Goal: Information Seeking & Learning: Check status

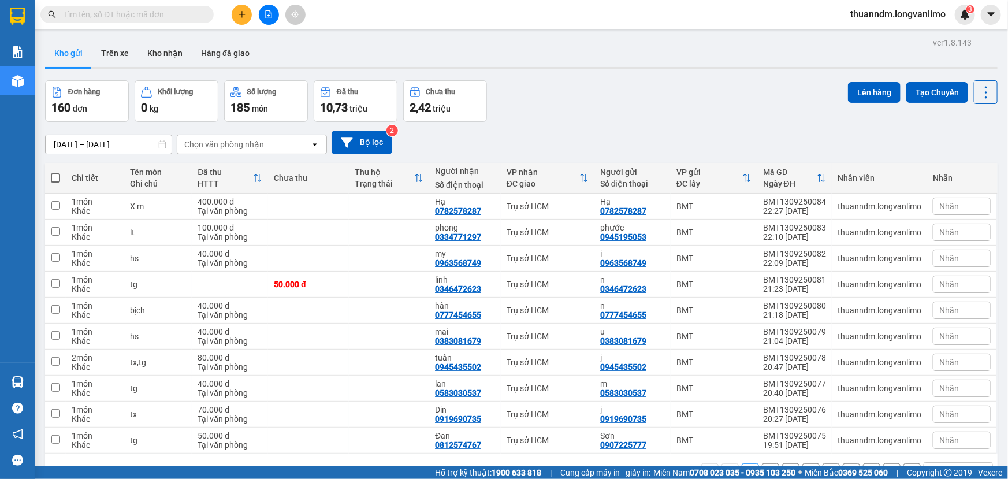
click at [150, 147] on input "[DATE] – [DATE]" at bounding box center [109, 144] width 126 height 18
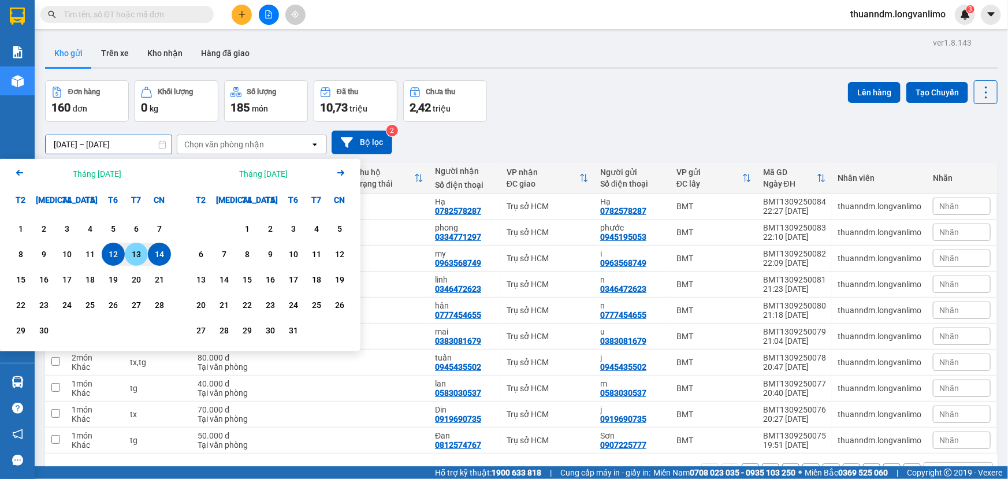
click at [144, 254] on div "13" at bounding box center [136, 254] width 16 height 14
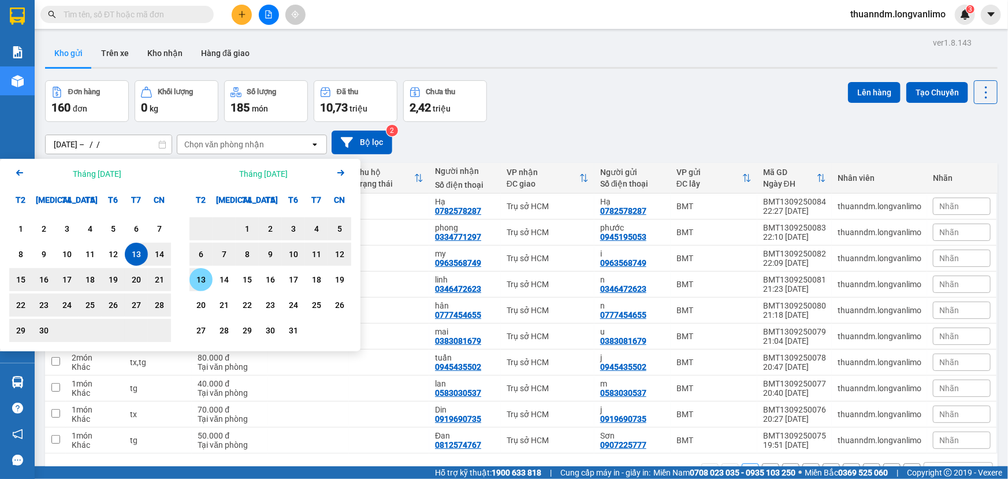
click at [207, 277] on div "13" at bounding box center [201, 280] width 16 height 14
type input "[DATE] – [DATE]"
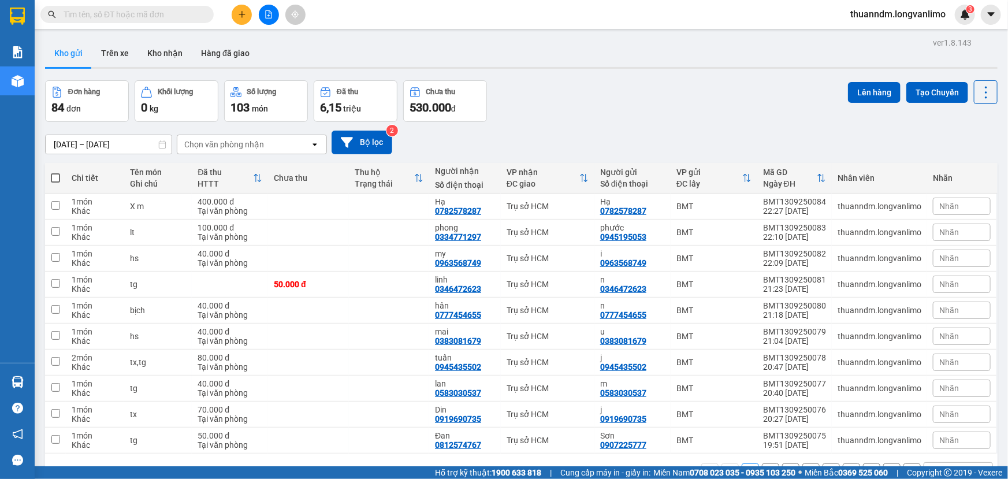
click at [239, 148] on div "Chọn văn phòng nhận" at bounding box center [224, 145] width 80 height 12
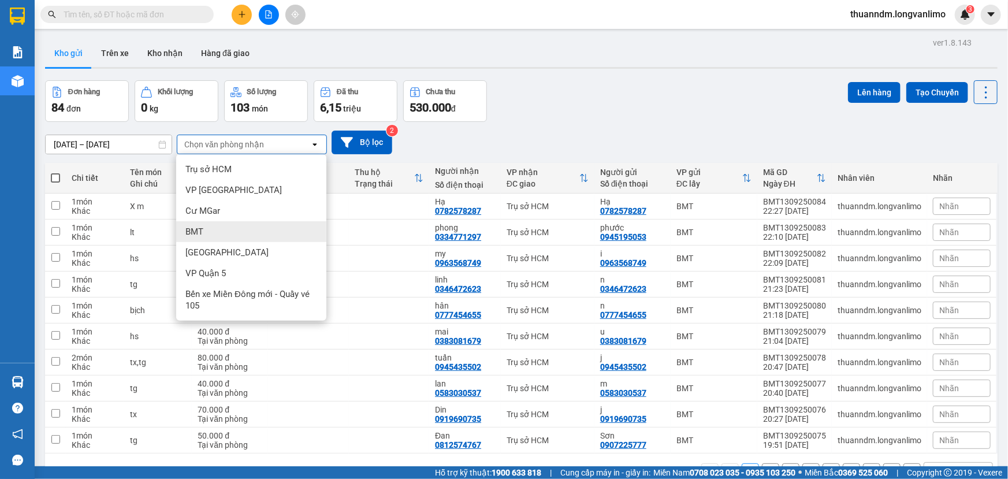
click at [210, 235] on div "BMT" at bounding box center [251, 231] width 150 height 21
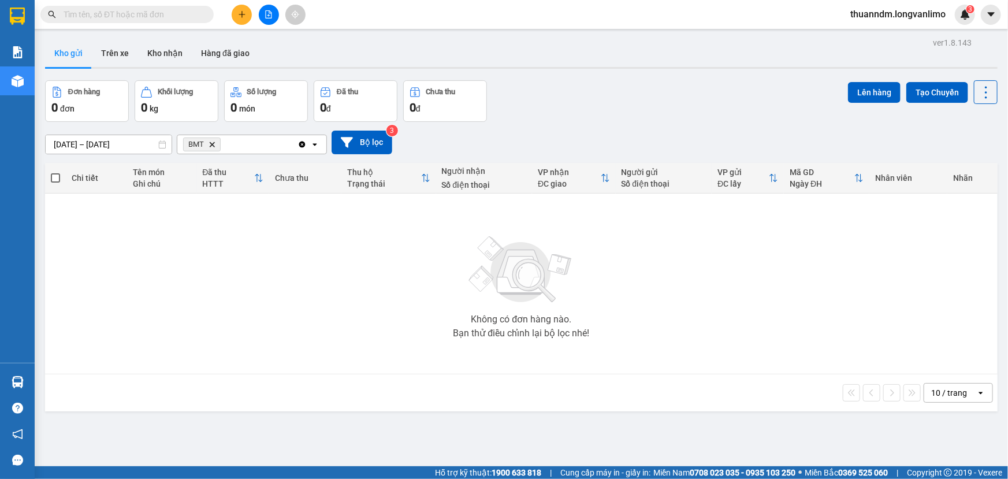
click at [214, 147] on icon "BMT, close by backspace" at bounding box center [212, 144] width 5 height 5
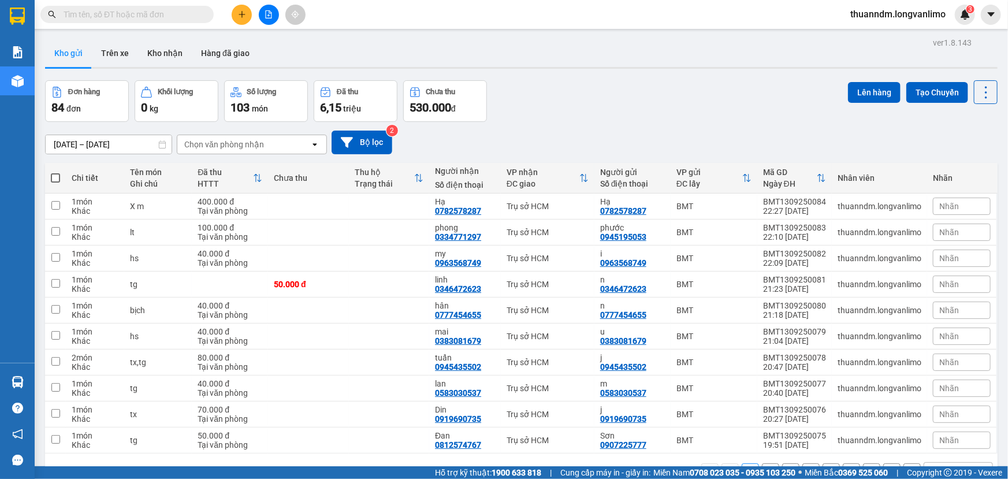
click at [264, 135] on div "Chọn văn phòng nhận" at bounding box center [243, 144] width 133 height 18
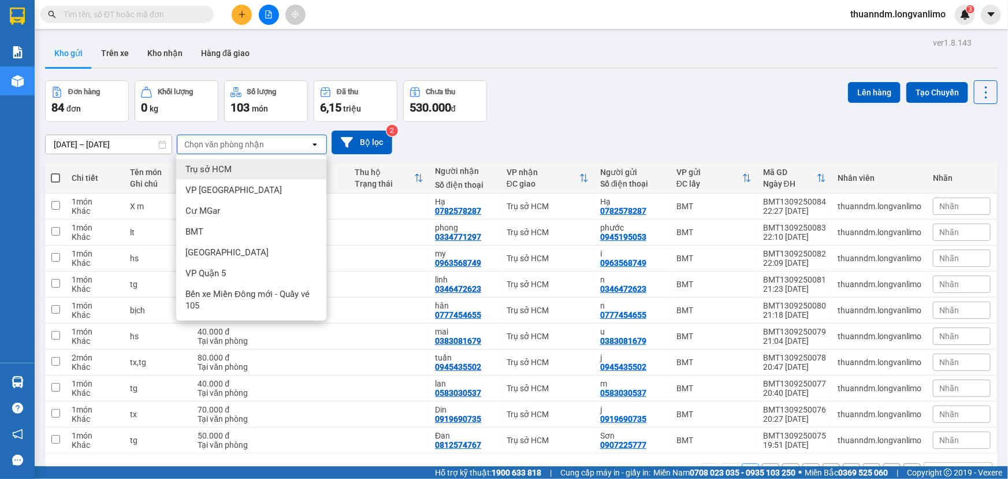
click at [269, 173] on div "Trụ sở HCM" at bounding box center [251, 169] width 150 height 21
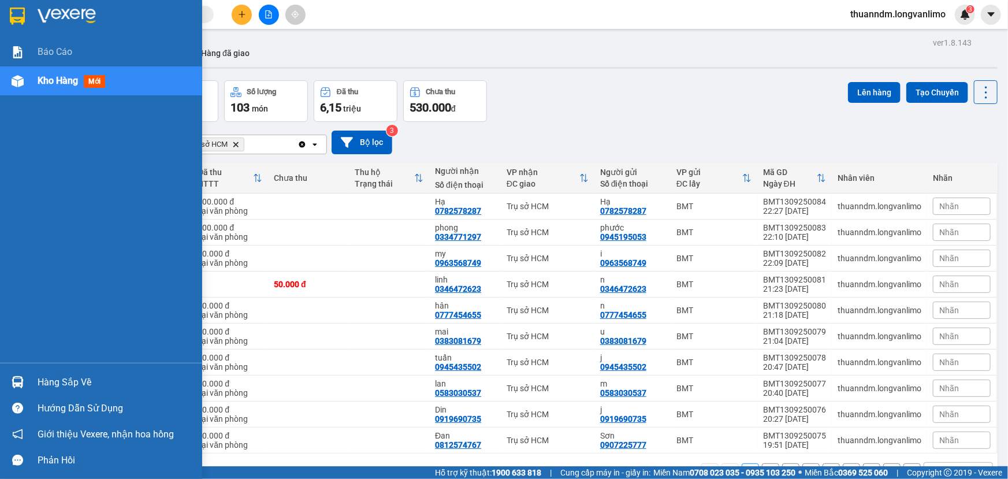
click at [17, 13] on img at bounding box center [17, 16] width 15 height 17
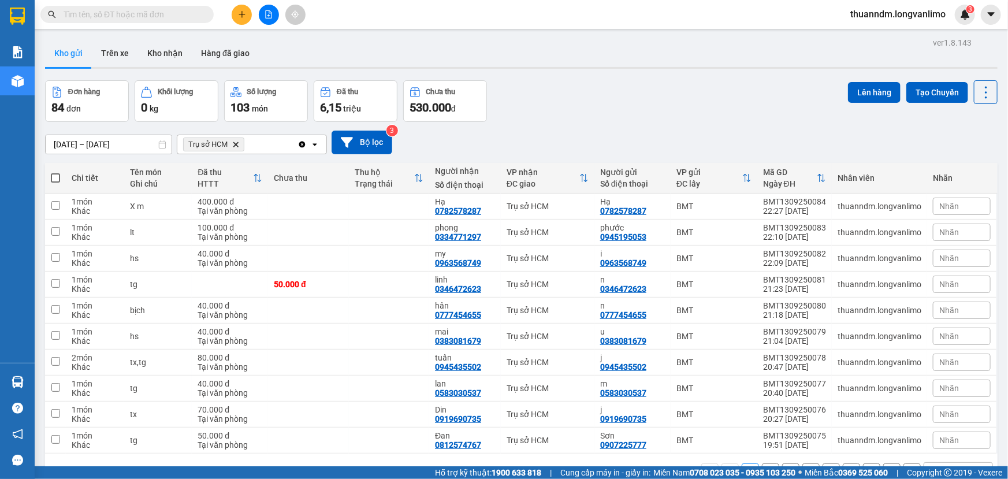
click at [232, 144] on icon "Delete" at bounding box center [235, 144] width 7 height 7
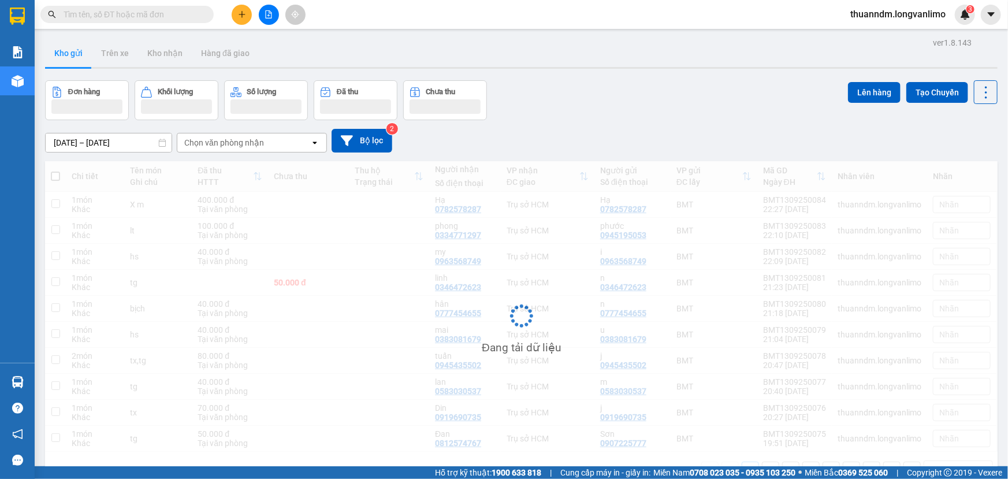
click at [244, 144] on div "Chọn văn phòng nhận" at bounding box center [224, 143] width 80 height 12
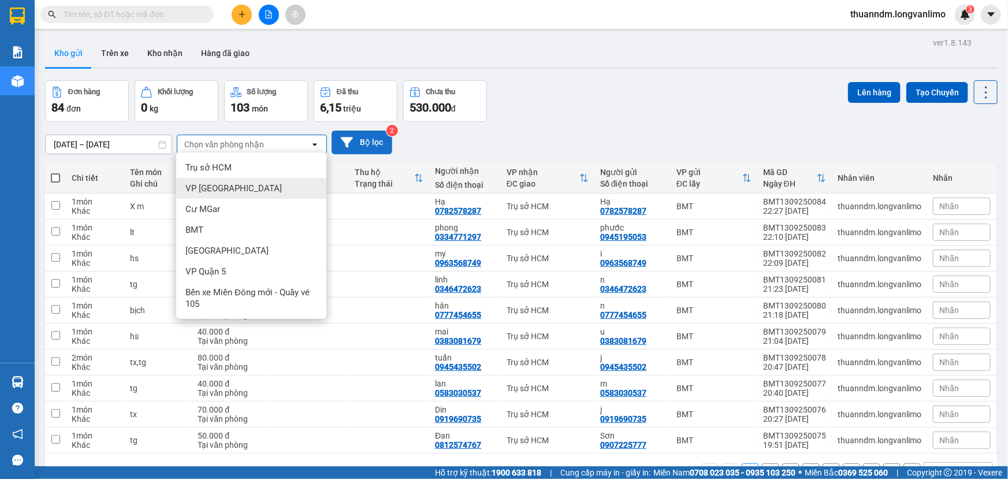
click at [377, 140] on button "Bộ lọc" at bounding box center [362, 143] width 61 height 24
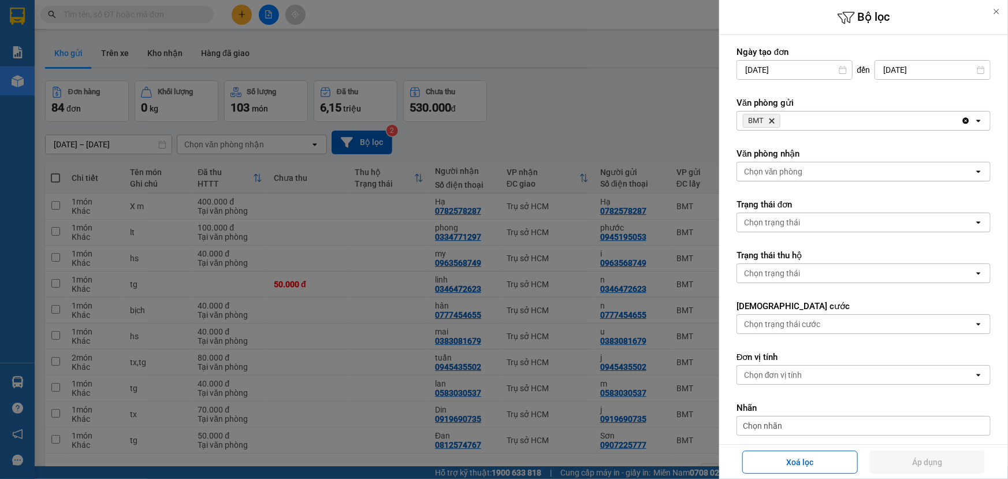
click at [774, 120] on icon "Delete" at bounding box center [771, 120] width 7 height 7
click at [797, 117] on div "Chọn văn phòng" at bounding box center [773, 121] width 59 height 12
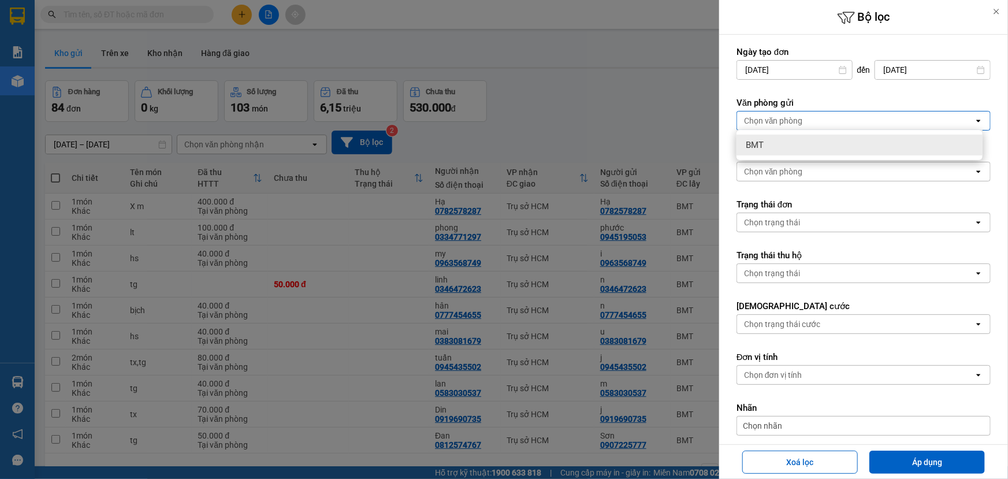
click at [850, 113] on div "Chọn văn phòng" at bounding box center [855, 120] width 237 height 18
click at [829, 171] on div "Chọn văn phòng" at bounding box center [855, 171] width 237 height 18
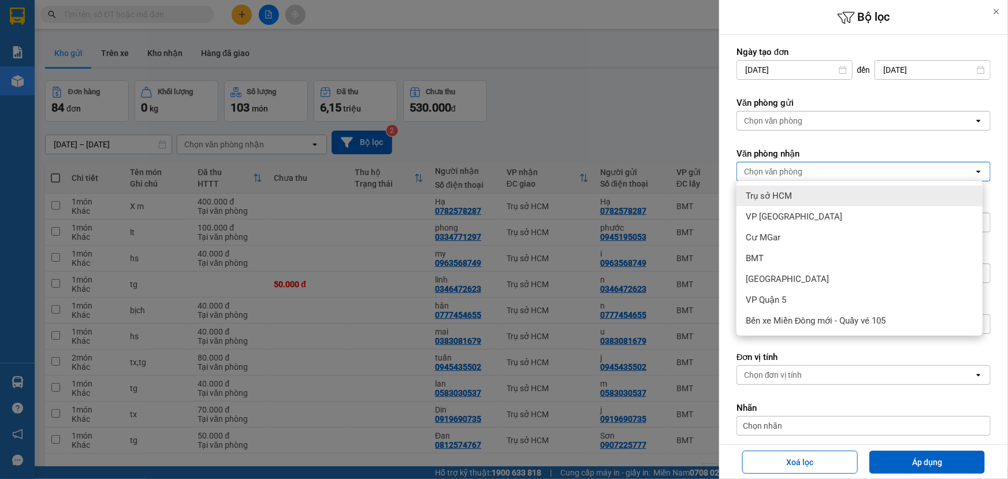
click at [771, 200] on span "Trụ sở HCM" at bounding box center [769, 196] width 46 height 12
click at [595, 137] on div at bounding box center [504, 239] width 1008 height 479
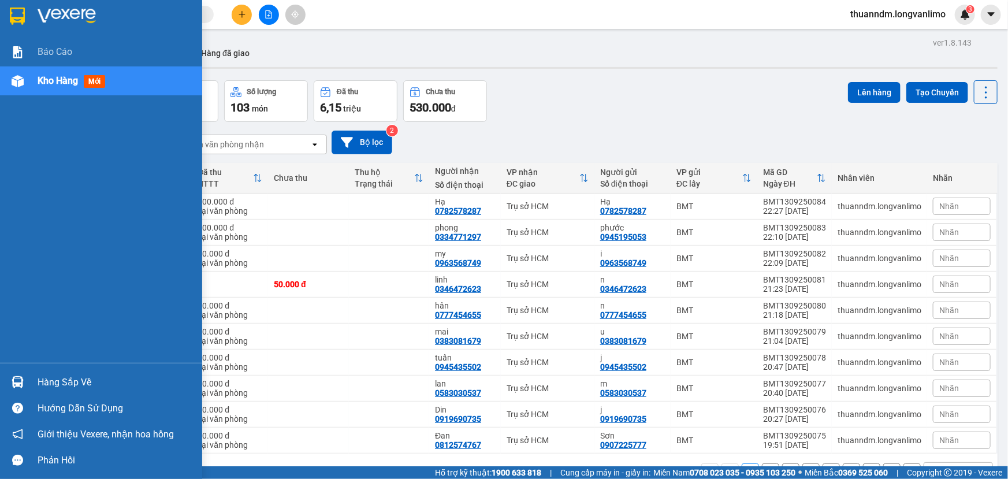
click at [21, 17] on img at bounding box center [17, 16] width 15 height 17
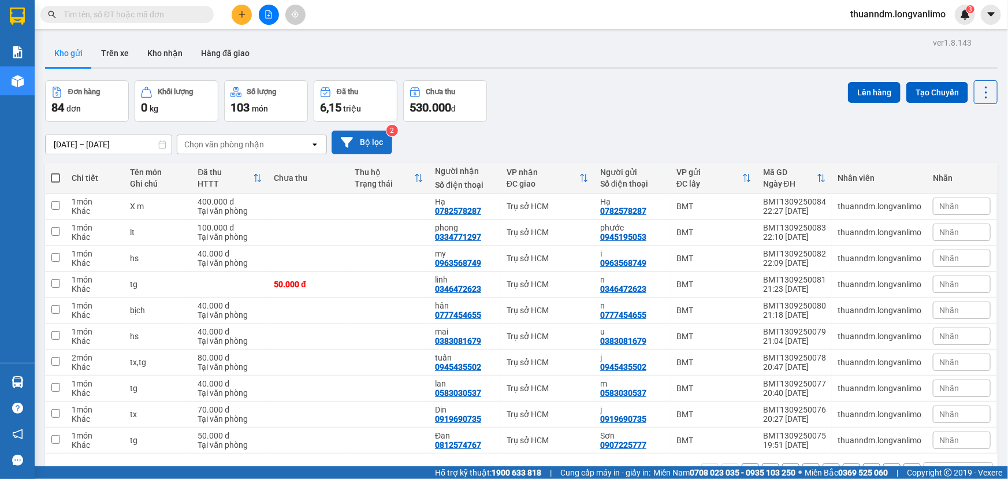
click at [369, 146] on button "Bộ lọc" at bounding box center [362, 143] width 61 height 24
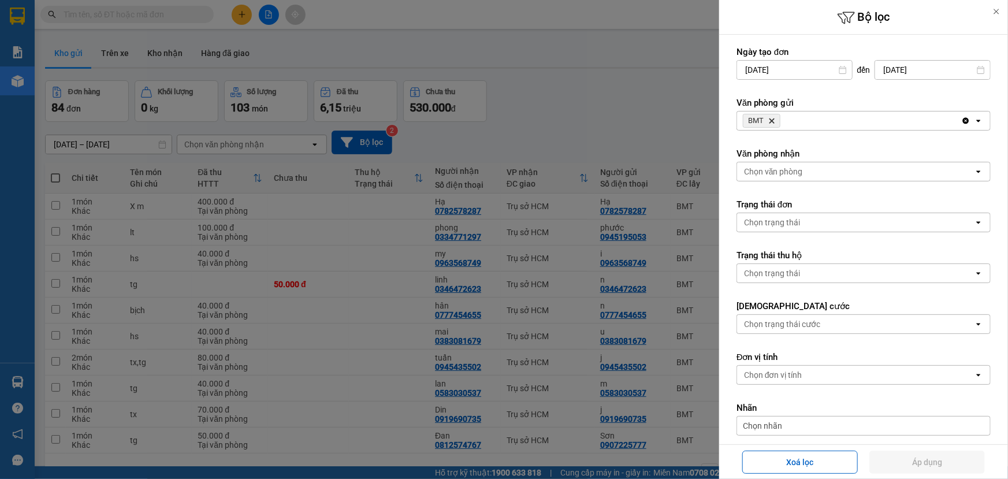
click at [775, 119] on icon "Delete" at bounding box center [771, 120] width 7 height 7
click at [798, 128] on div "Chọn văn phòng" at bounding box center [855, 120] width 237 height 18
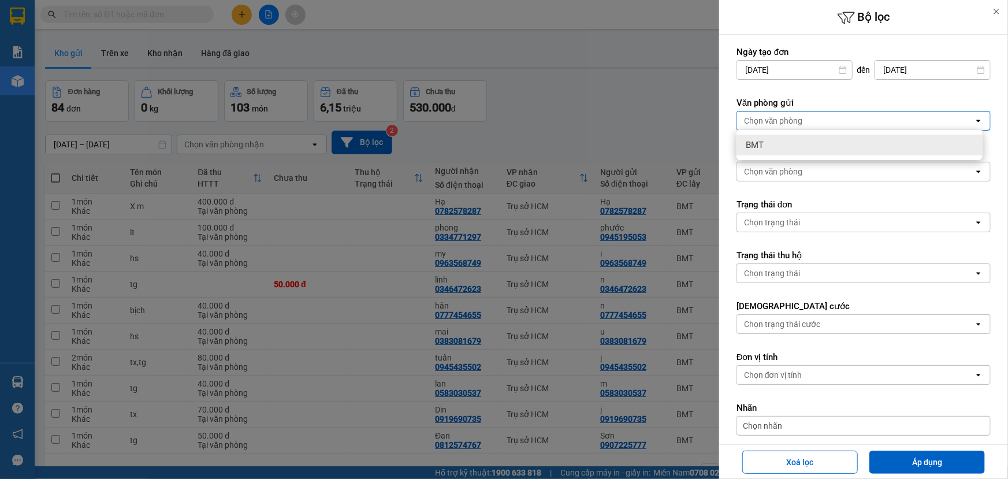
click at [806, 174] on div "Chọn văn phòng" at bounding box center [855, 171] width 237 height 18
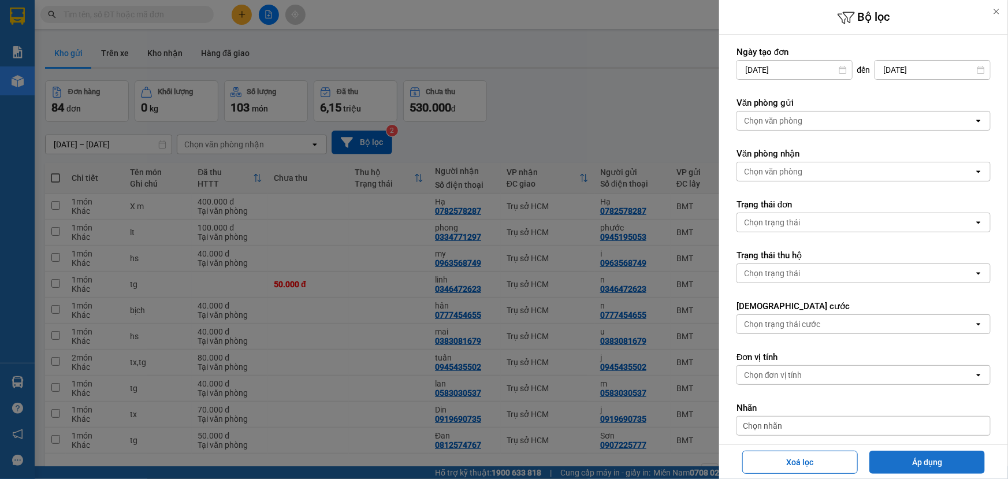
click at [911, 451] on button "Áp dụng" at bounding box center [927, 462] width 116 height 23
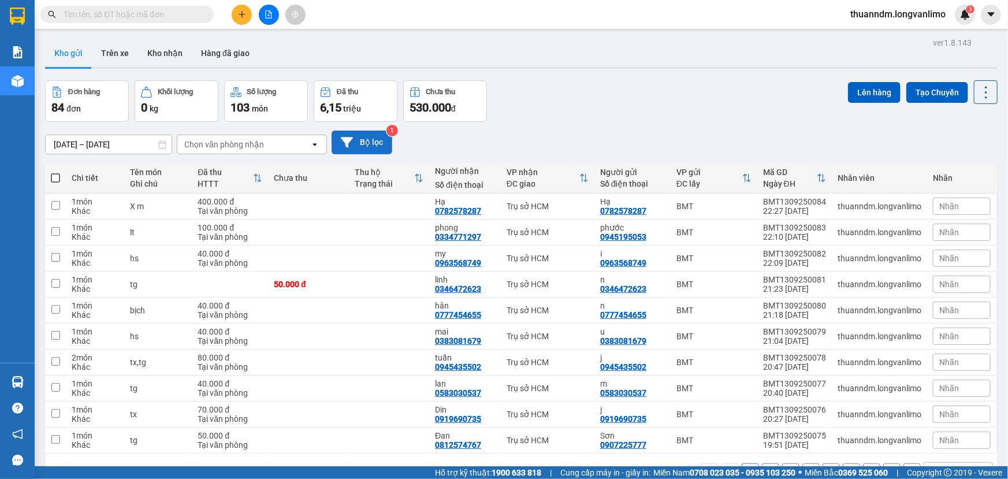
click at [362, 143] on button "Bộ lọc" at bounding box center [362, 143] width 61 height 24
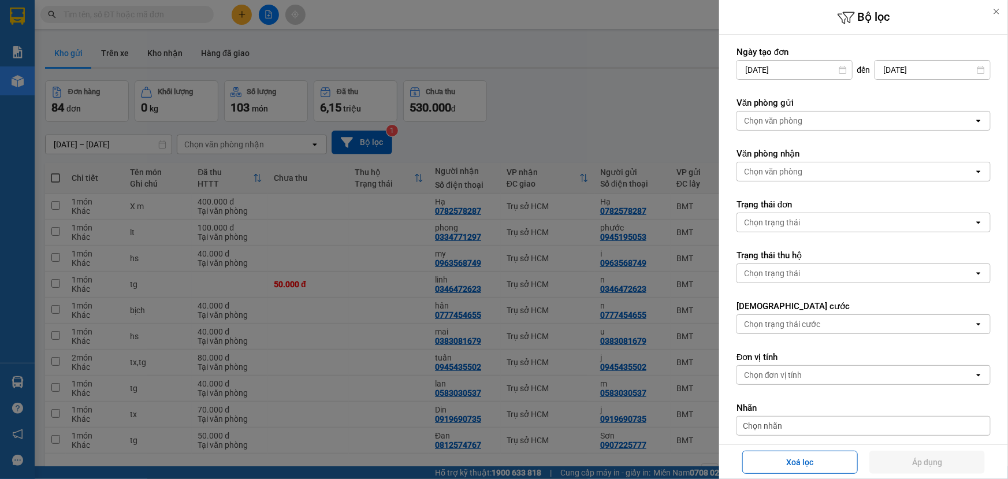
click at [543, 82] on div at bounding box center [504, 239] width 1008 height 479
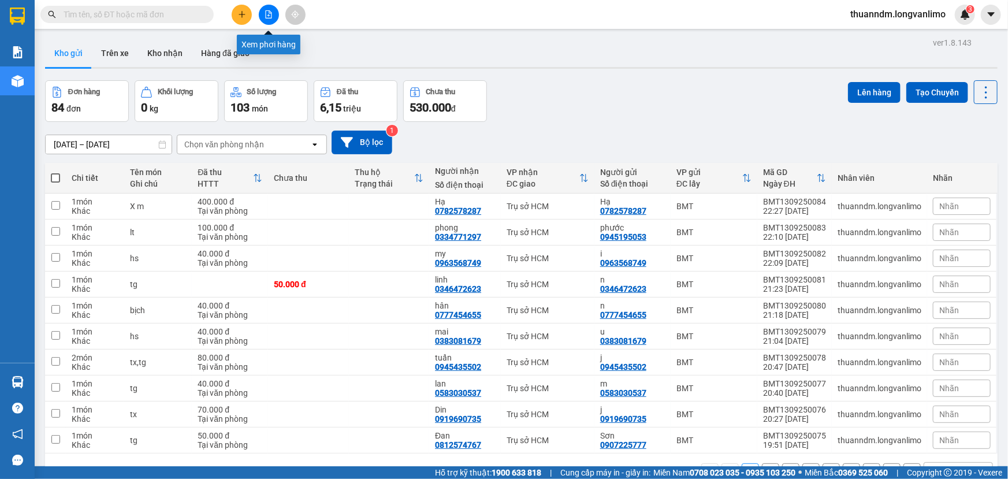
click at [274, 12] on button at bounding box center [269, 15] width 20 height 20
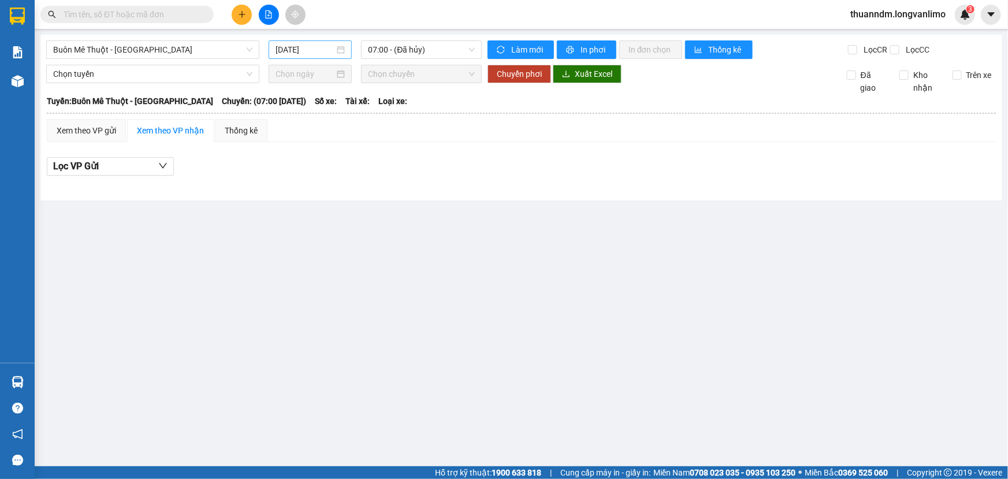
click at [311, 57] on div "[DATE]" at bounding box center [310, 49] width 83 height 18
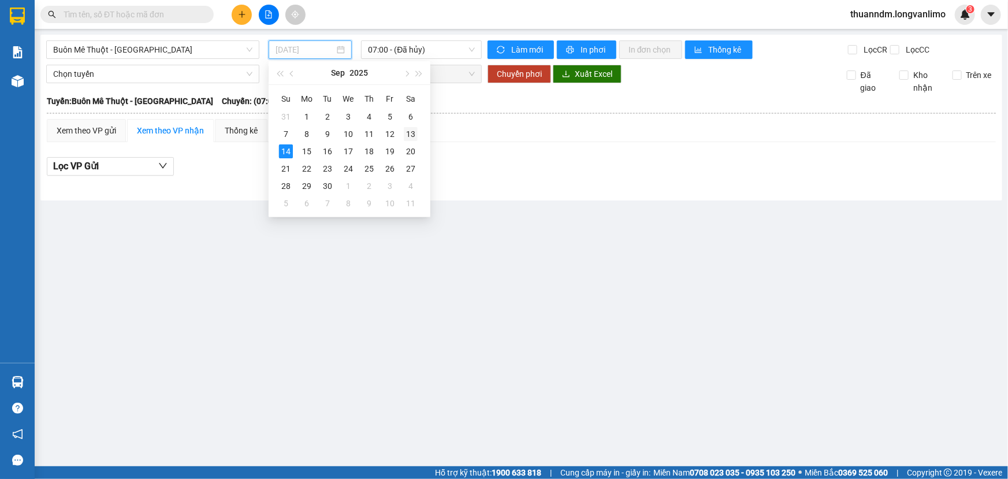
click at [410, 132] on div "13" at bounding box center [411, 134] width 14 height 14
type input "[DATE]"
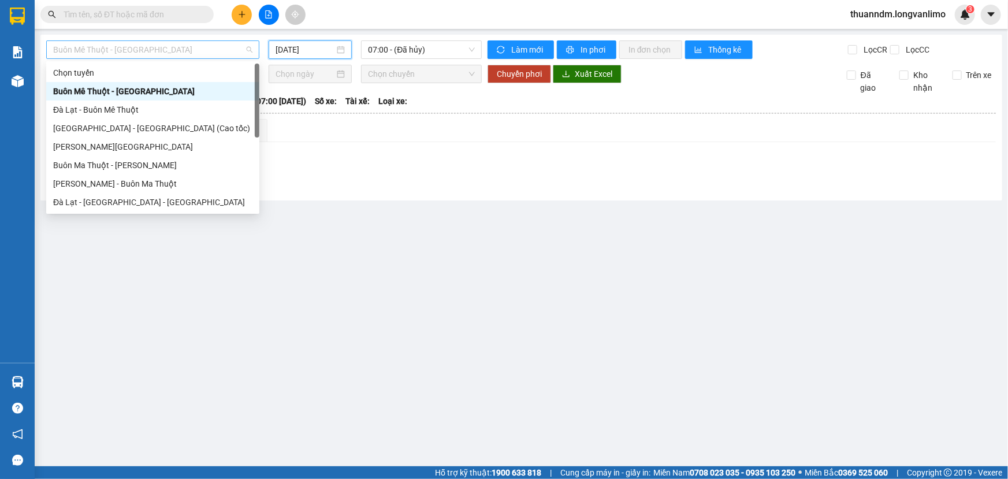
click at [154, 53] on span "Buôn Mê Thuột - [GEOGRAPHIC_DATA]" at bounding box center [152, 49] width 199 height 17
click at [98, 176] on div "[PERSON_NAME] - Buôn Ma Thuột" at bounding box center [152, 183] width 213 height 18
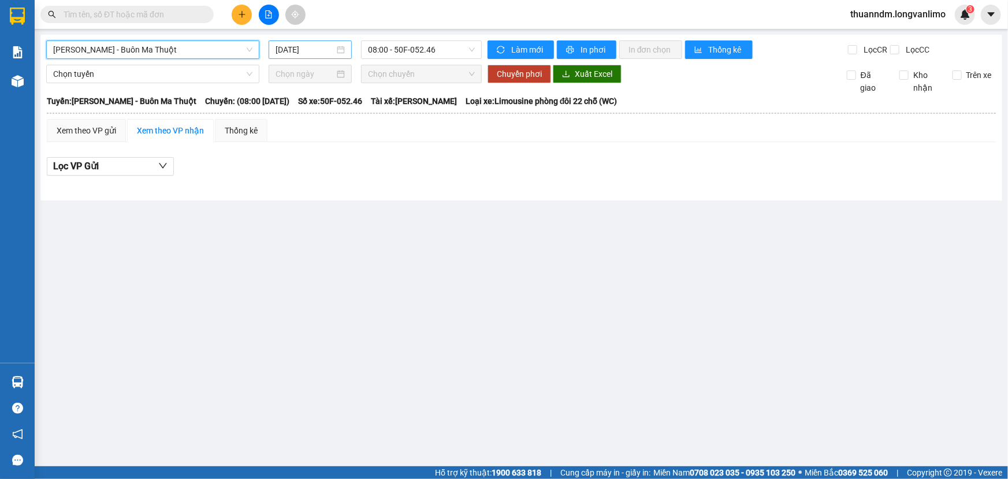
click at [312, 51] on input "[DATE]" at bounding box center [305, 49] width 59 height 13
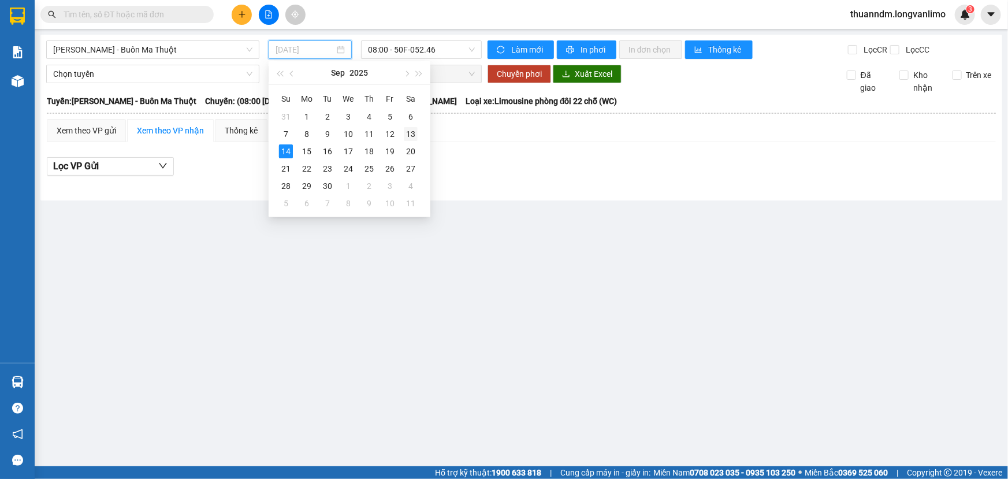
click at [414, 134] on div "13" at bounding box center [411, 134] width 14 height 14
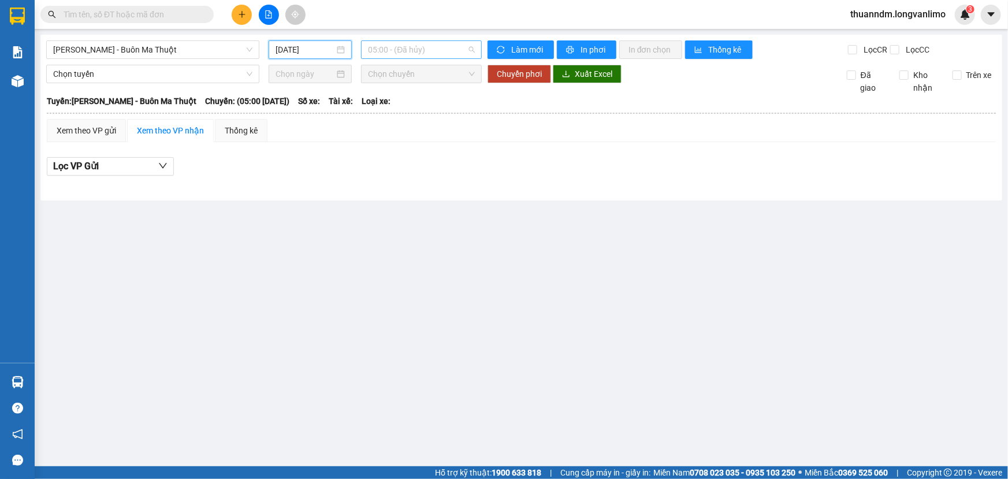
click at [413, 46] on span "05:00 - (Đã hủy)" at bounding box center [421, 49] width 107 height 17
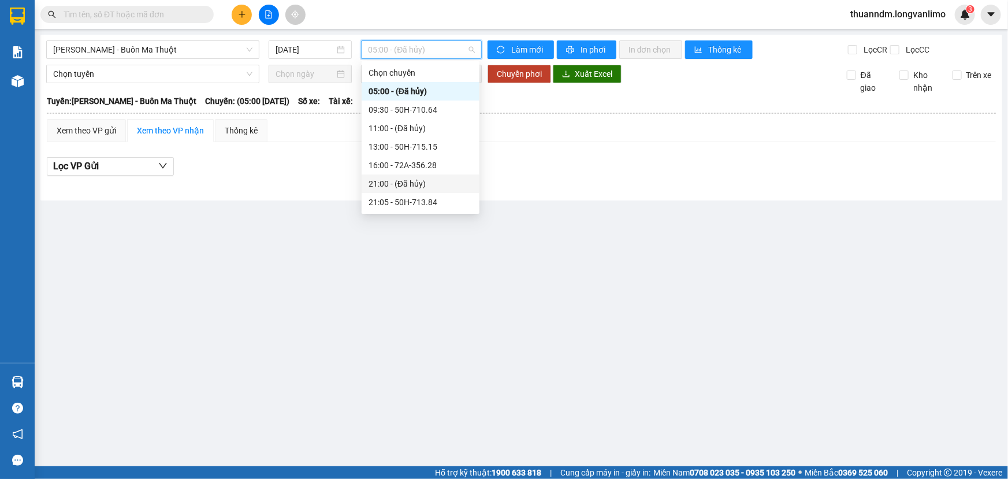
click at [399, 183] on div "21:00 - (Đã hủy)" at bounding box center [421, 183] width 104 height 13
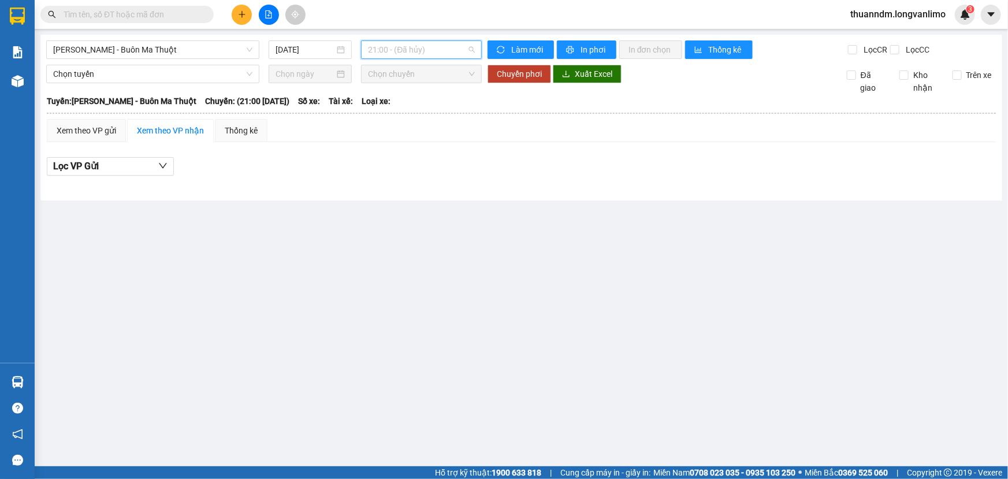
click at [405, 49] on span "21:00 - (Đã hủy)" at bounding box center [421, 49] width 107 height 17
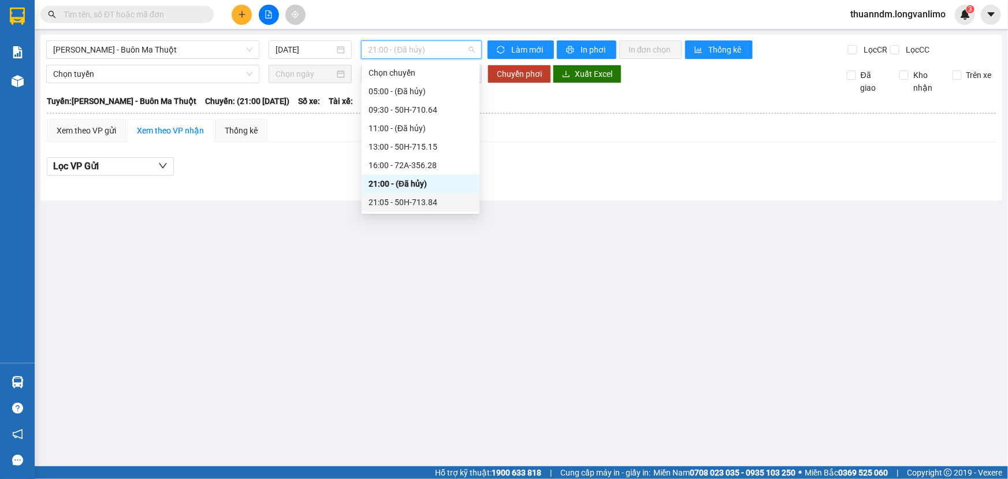
click at [415, 203] on div "21:05 - 50H-713.84" at bounding box center [421, 202] width 104 height 13
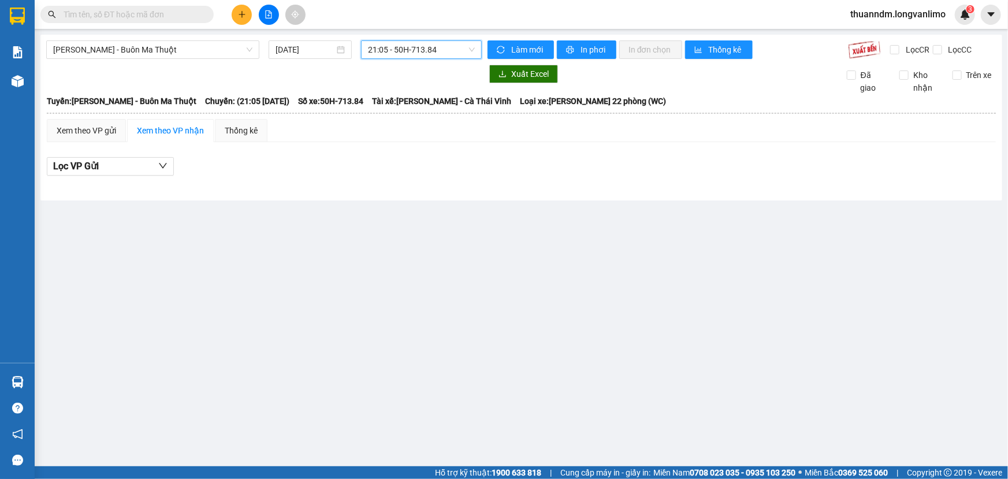
click at [419, 45] on span "21:05 - 50H-713.84" at bounding box center [421, 49] width 107 height 17
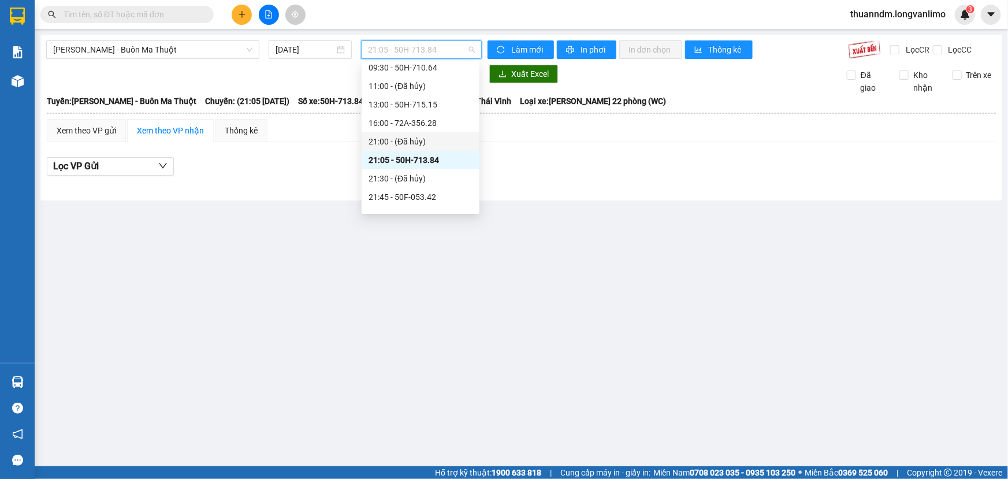
scroll to position [52, 0]
click at [396, 183] on div "21:45 - 50F-053.42" at bounding box center [421, 187] width 104 height 13
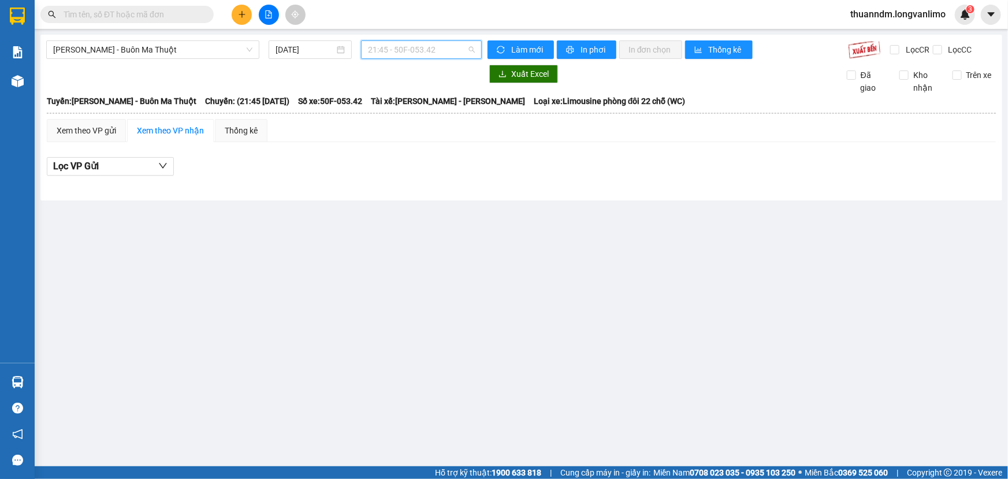
click at [408, 53] on span "21:45 - 50F-053.42" at bounding box center [421, 49] width 107 height 17
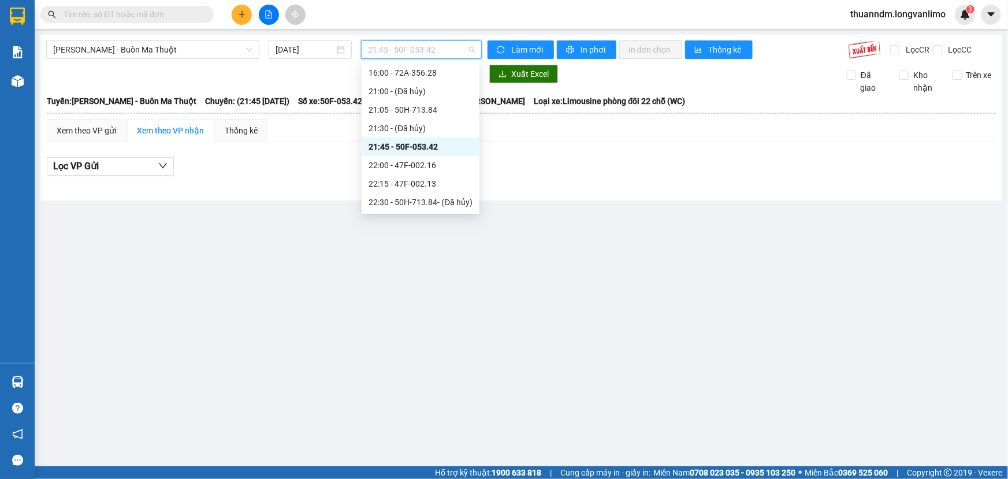
scroll to position [129, 0]
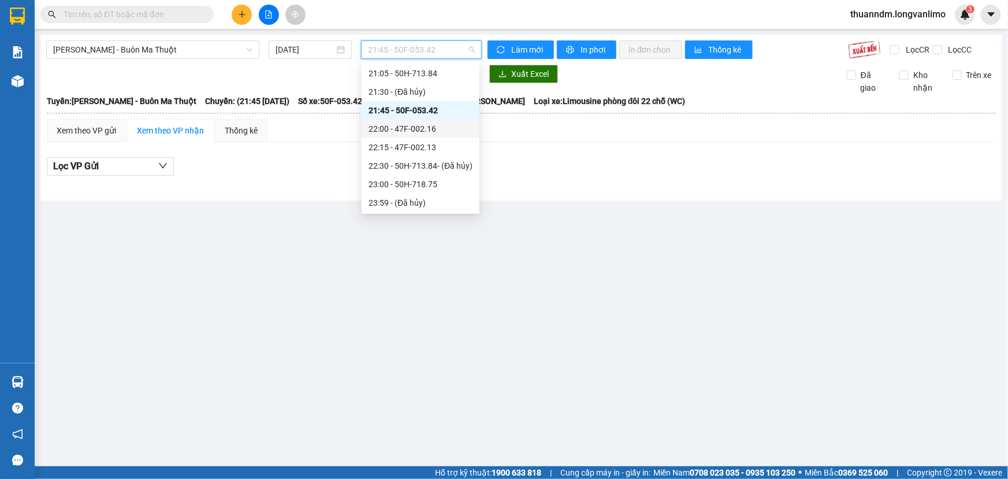
click at [414, 128] on div "22:00 - 47F-002.16" at bounding box center [421, 128] width 104 height 13
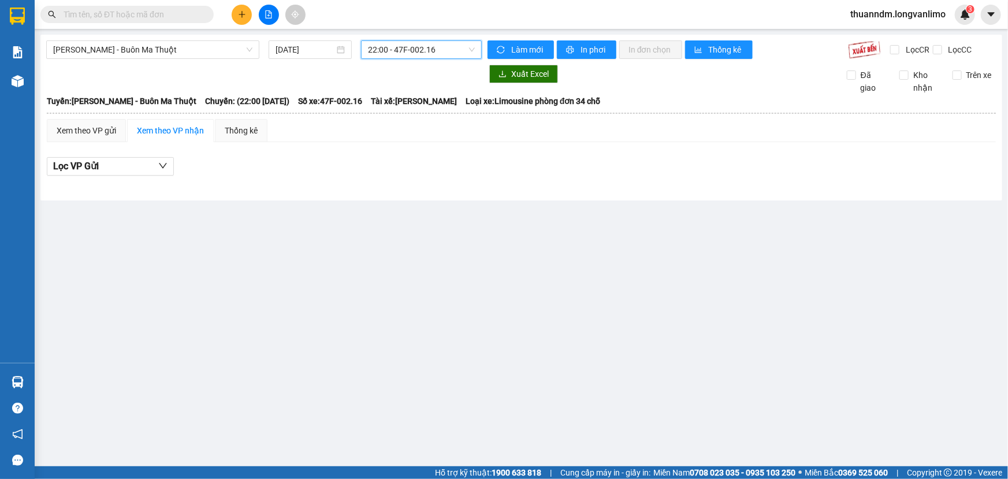
click at [398, 40] on div "22:00 - 47F-002.16" at bounding box center [421, 49] width 121 height 18
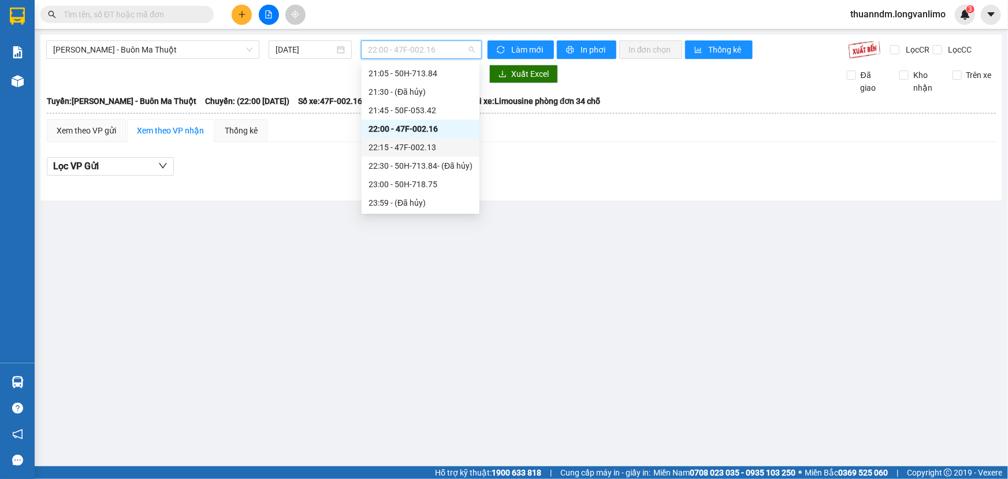
click at [403, 153] on div "22:15 - 47F-002.13" at bounding box center [421, 147] width 104 height 13
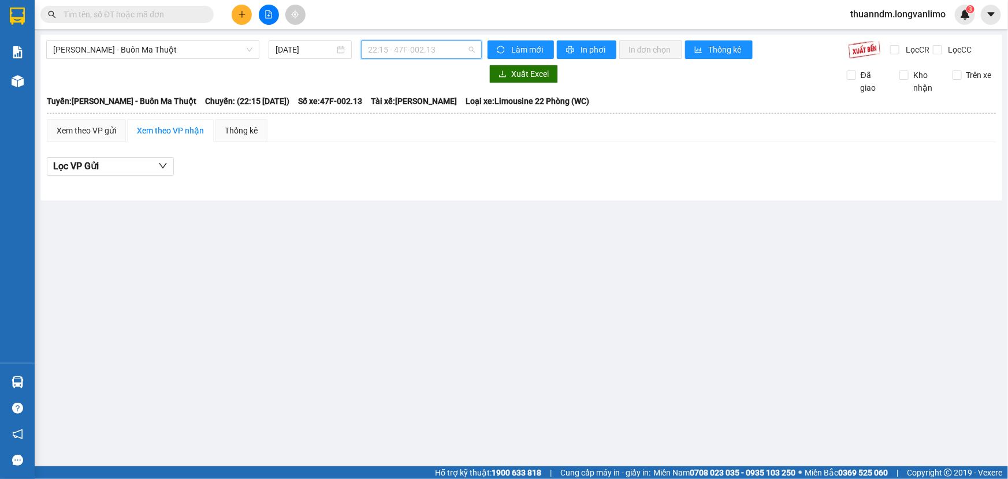
click at [404, 50] on span "22:15 - 47F-002.13" at bounding box center [421, 49] width 107 height 17
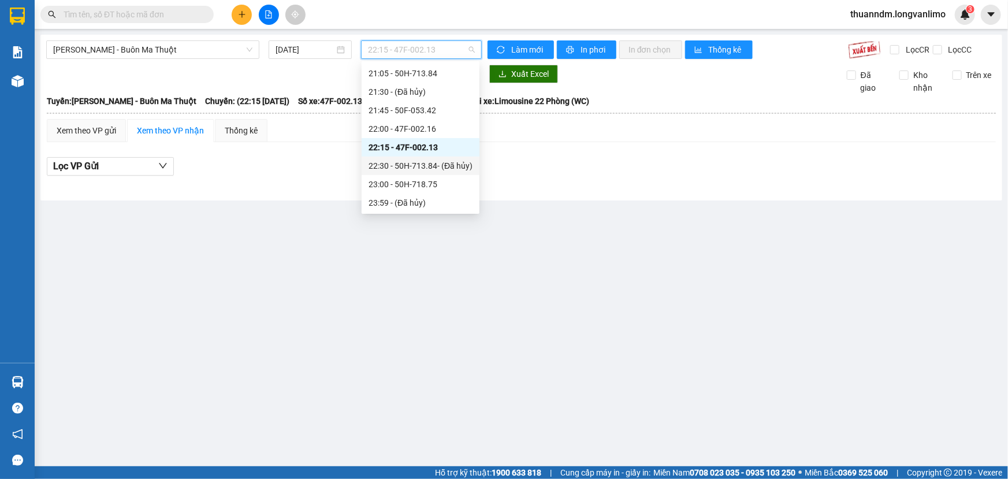
click at [429, 165] on div "22:30 - 50H-713.84 - (Đã hủy)" at bounding box center [421, 165] width 104 height 13
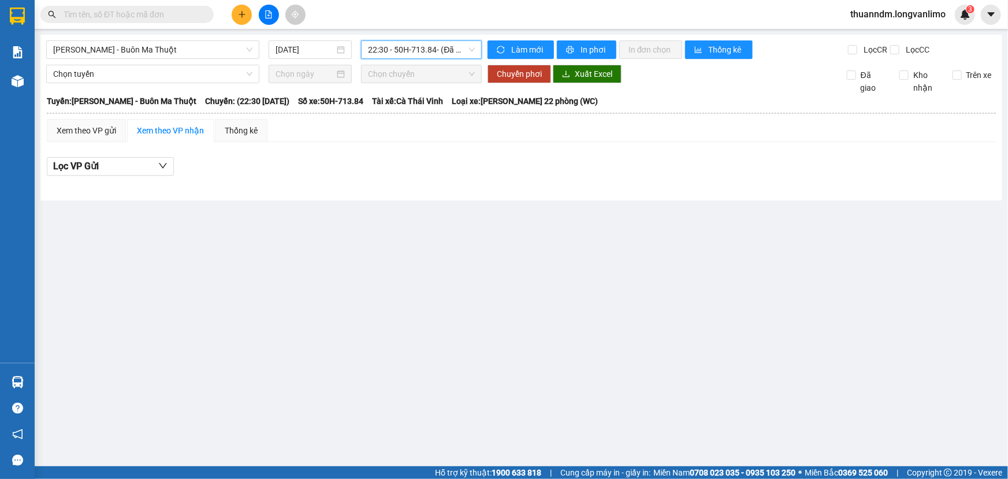
click at [415, 56] on span "22:30 - 50H-713.84 - (Đã hủy)" at bounding box center [421, 49] width 107 height 17
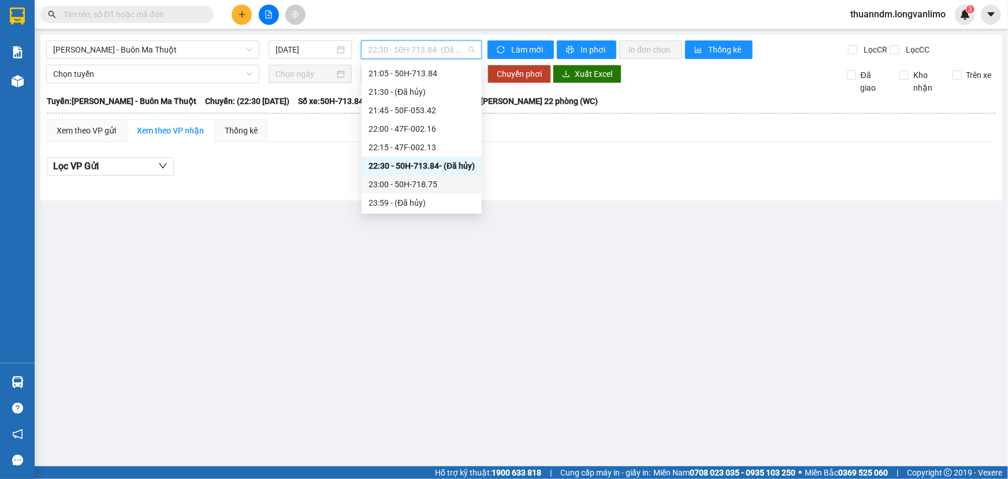
click at [422, 190] on div "23:00 - 50H-718.75" at bounding box center [422, 184] width 106 height 13
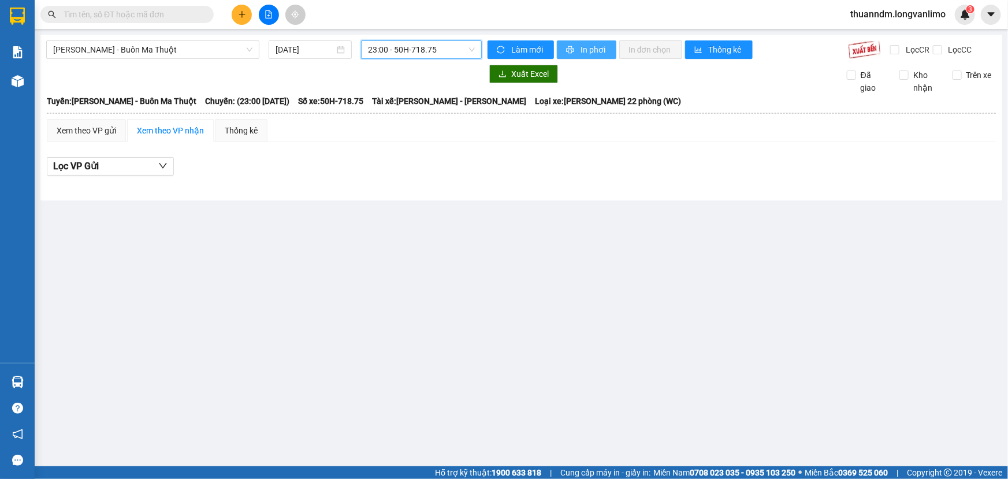
click at [581, 52] on span "In phơi" at bounding box center [594, 49] width 27 height 13
click at [158, 134] on div "Xem theo VP nhận" at bounding box center [170, 130] width 67 height 13
click at [124, 136] on div "Xem theo VP gửi" at bounding box center [86, 130] width 79 height 23
click at [431, 50] on span "23:00 - 50H-718.75" at bounding box center [421, 49] width 107 height 17
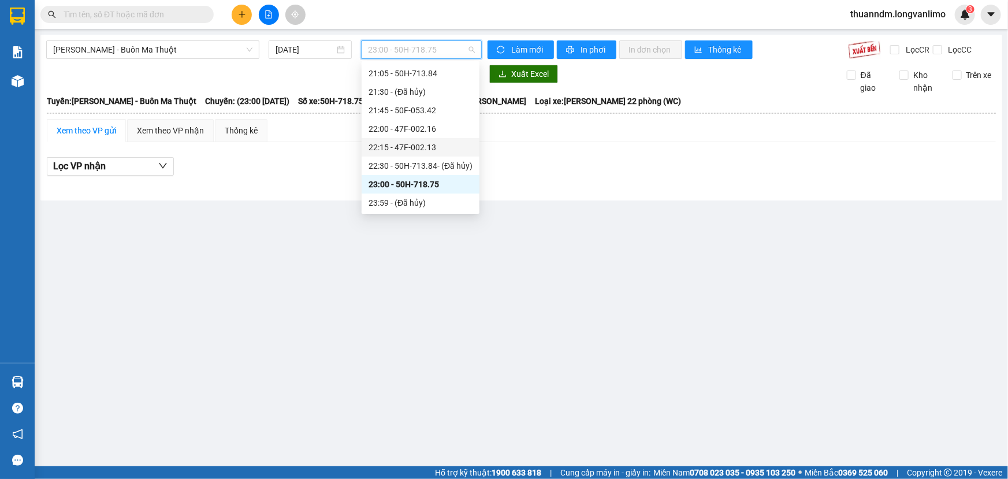
click at [416, 149] on div "22:15 - 47F-002.13" at bounding box center [421, 147] width 104 height 13
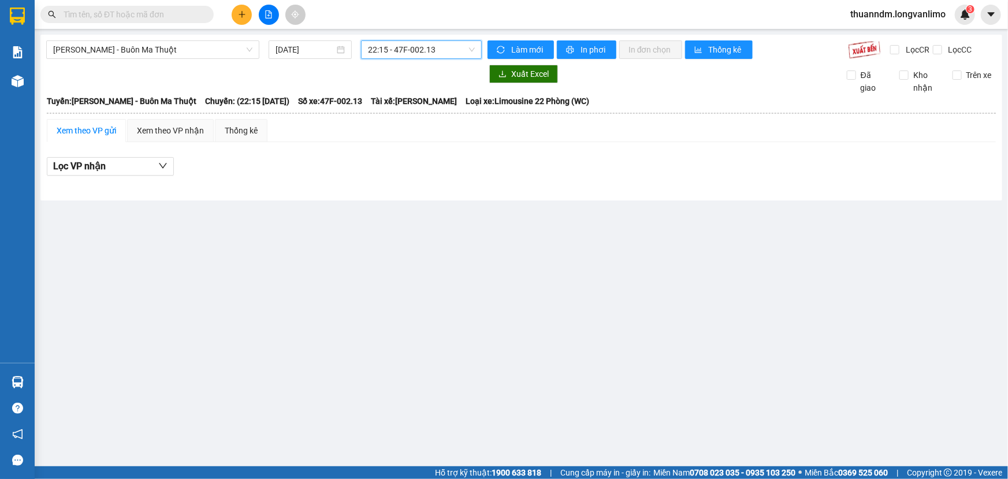
click at [406, 49] on span "22:15 - 47F-002.13" at bounding box center [421, 49] width 107 height 17
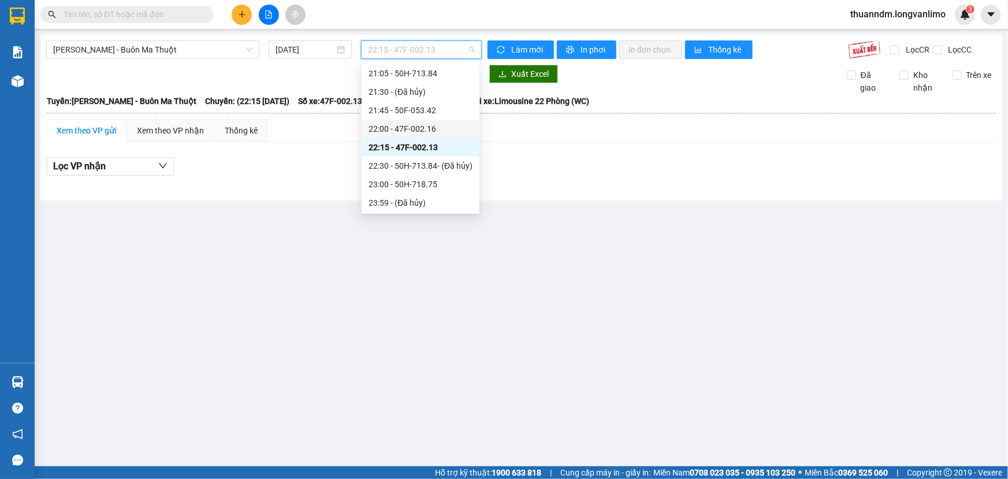
click at [404, 132] on div "22:00 - 47F-002.16" at bounding box center [421, 128] width 104 height 13
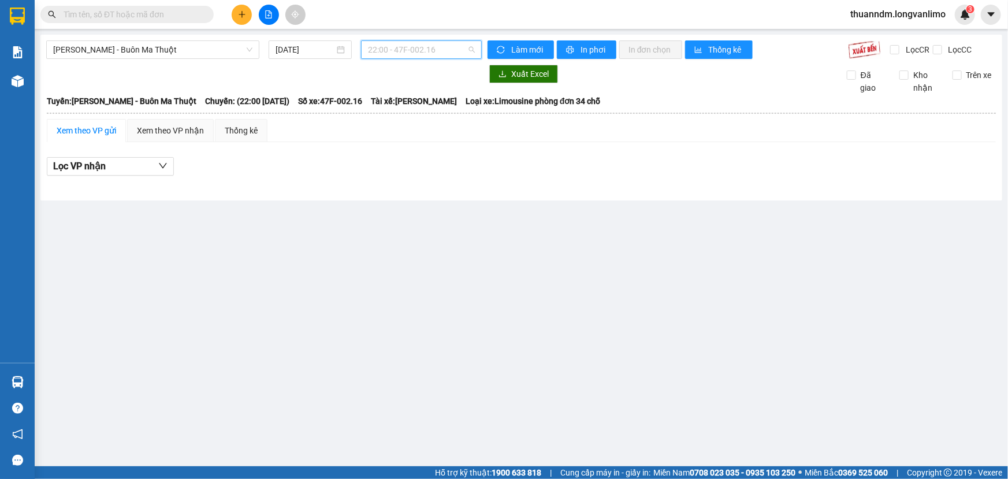
click at [401, 47] on span "22:00 - 47F-002.16" at bounding box center [421, 49] width 107 height 17
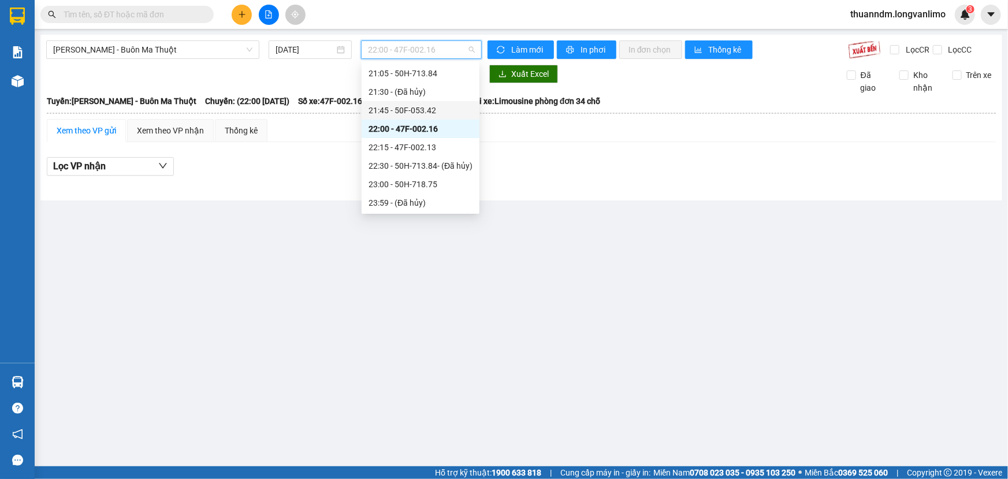
click at [417, 107] on div "21:45 - 50F-053.42" at bounding box center [421, 110] width 104 height 13
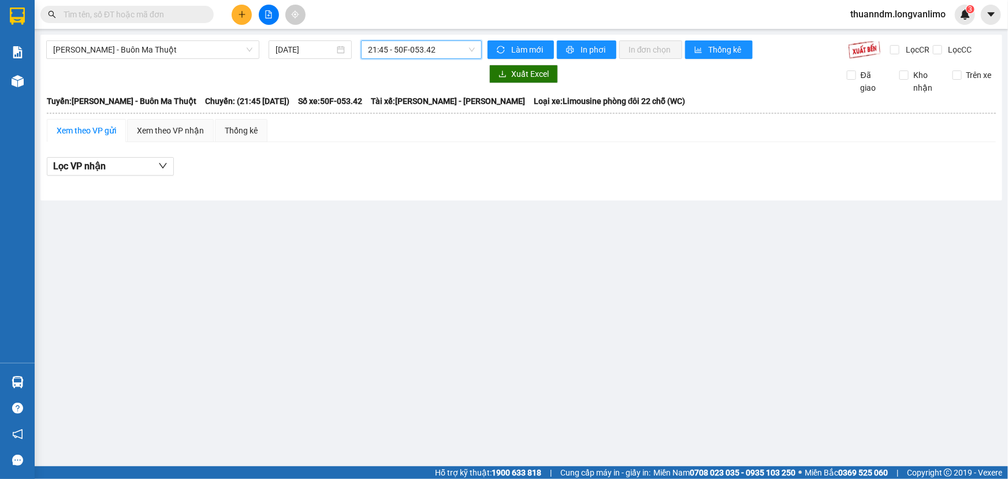
click at [417, 52] on span "21:45 - 50F-053.42" at bounding box center [421, 49] width 107 height 17
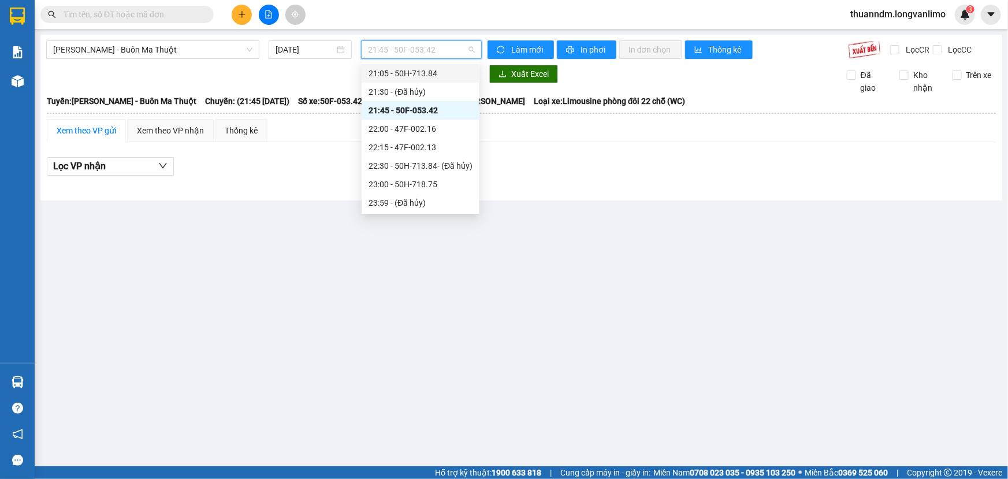
click at [424, 72] on div "21:05 - 50H-713.84" at bounding box center [421, 73] width 104 height 13
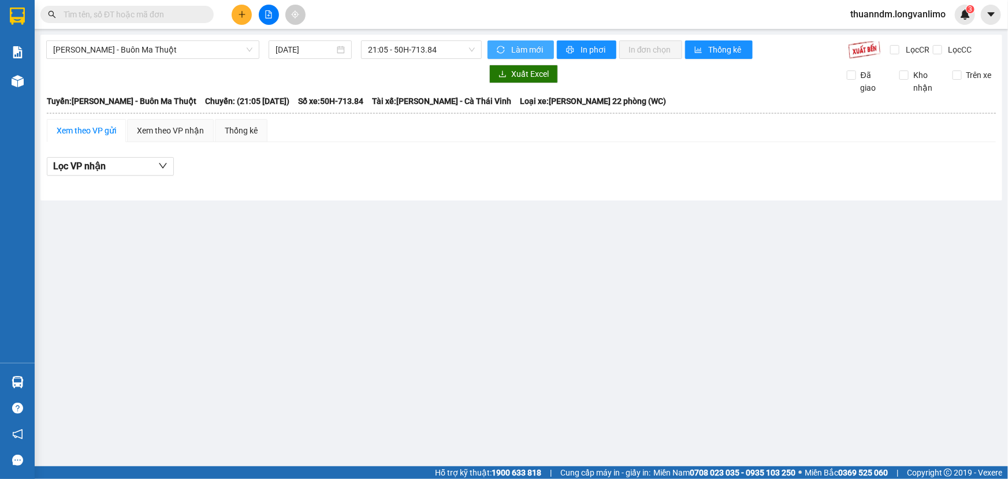
click at [515, 58] on button "Làm mới" at bounding box center [521, 49] width 66 height 18
click at [317, 48] on input "[DATE]" at bounding box center [305, 49] width 59 height 13
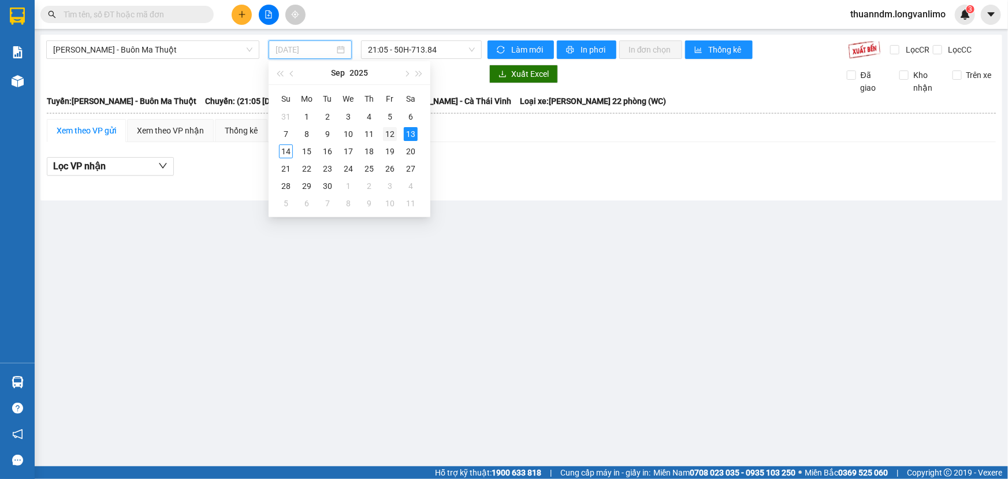
click at [391, 132] on div "12" at bounding box center [390, 134] width 14 height 14
type input "[DATE]"
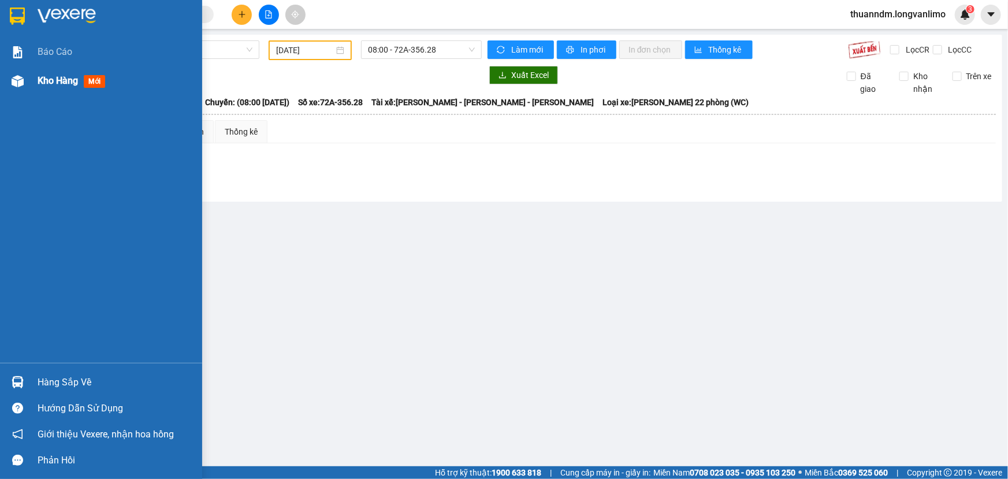
click at [52, 81] on span "Kho hàng" at bounding box center [58, 80] width 40 height 11
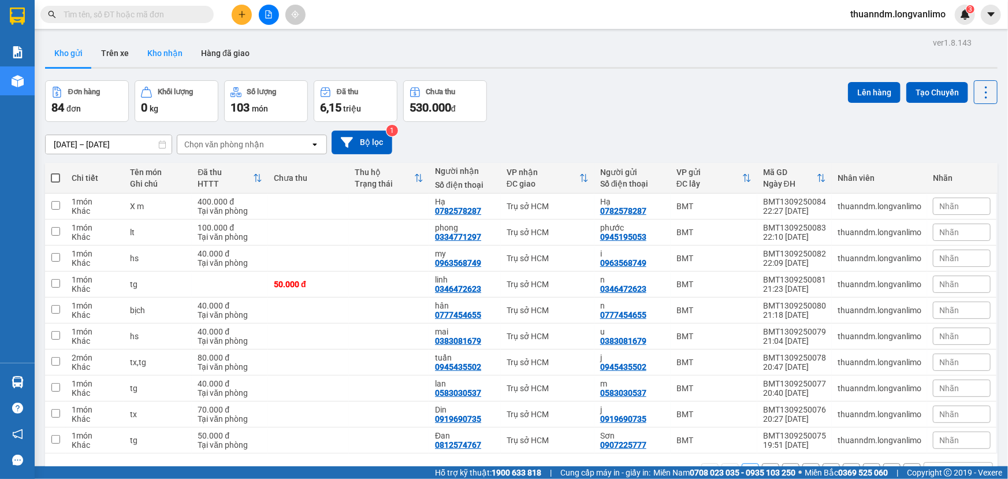
click at [183, 55] on button "Kho nhận" at bounding box center [165, 53] width 54 height 28
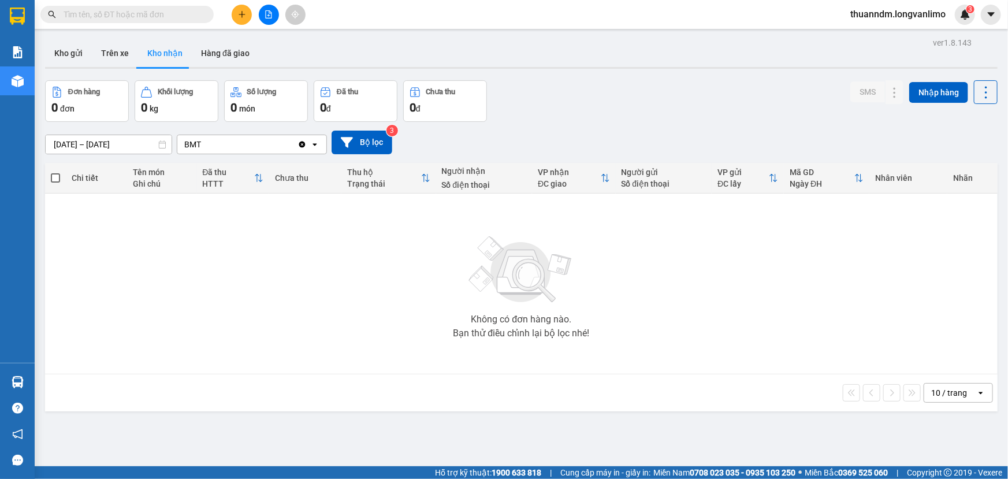
click at [300, 145] on icon "Clear value" at bounding box center [302, 144] width 6 height 6
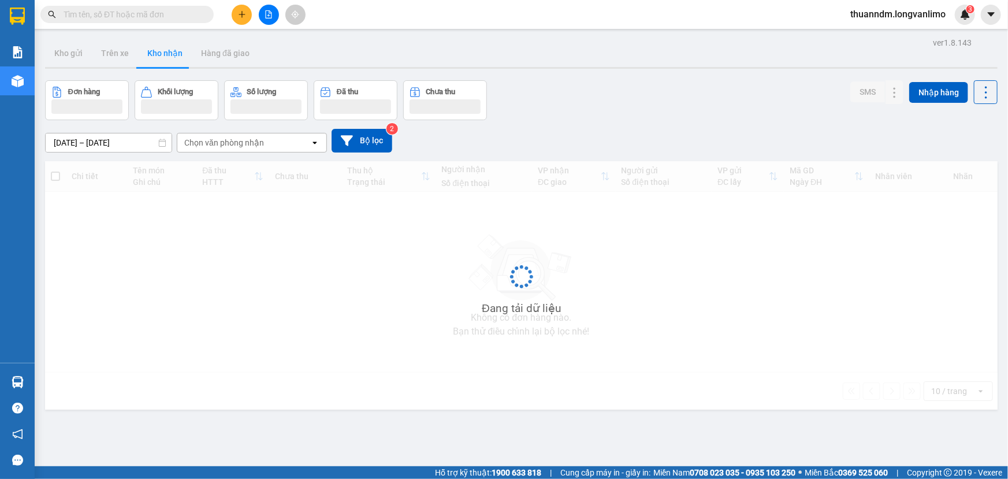
click at [308, 146] on div "Chọn văn phòng nhận" at bounding box center [243, 142] width 133 height 18
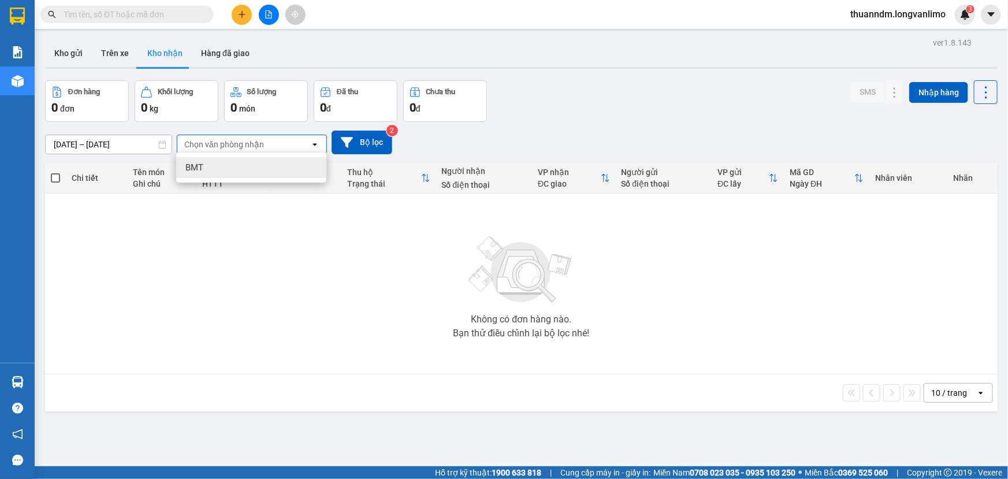
click at [589, 150] on div "[DATE] – [DATE] Press the down arrow key to interact with the calendar and sele…" at bounding box center [521, 143] width 953 height 24
click at [127, 47] on button "Trên xe" at bounding box center [115, 53] width 46 height 28
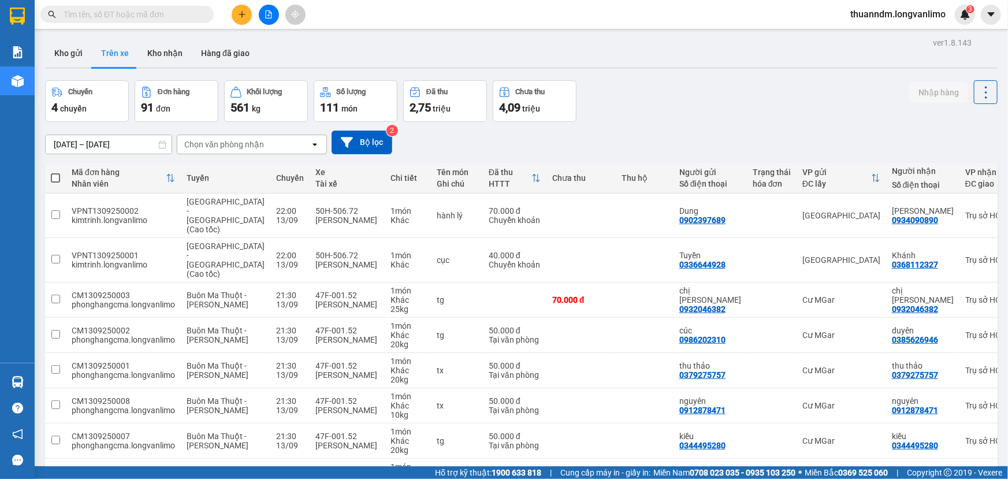
click at [103, 150] on div "ver 1.8.143 Kho gửi Trên xe Kho nhận Hàng đã giao Chuyến 4 chuyến Đơn hàng 91 đ…" at bounding box center [521, 316] width 962 height 562
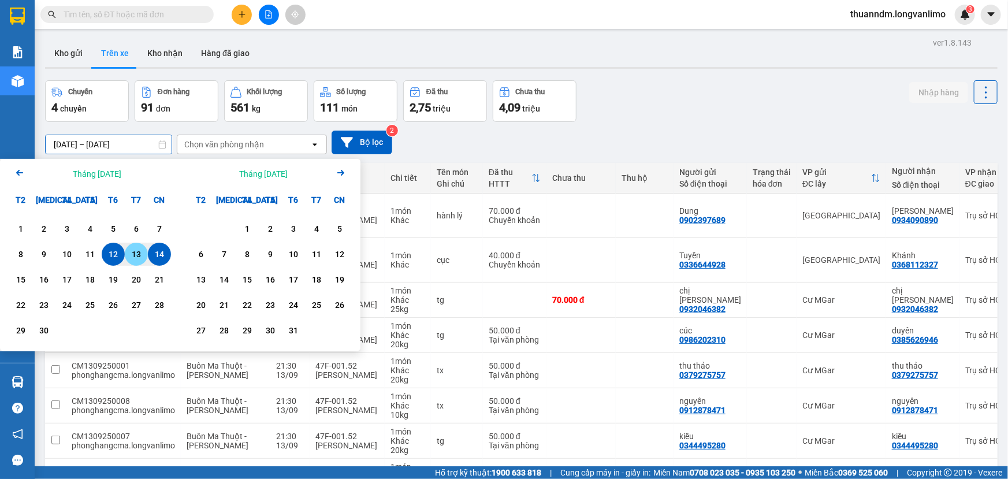
click at [137, 250] on div "13" at bounding box center [136, 254] width 16 height 14
click at [133, 256] on div "13" at bounding box center [136, 254] width 16 height 14
type input "[DATE] – [DATE]"
click at [133, 256] on td "VPNT1309250001 kimtrinh.longvanlimo" at bounding box center [123, 260] width 115 height 44
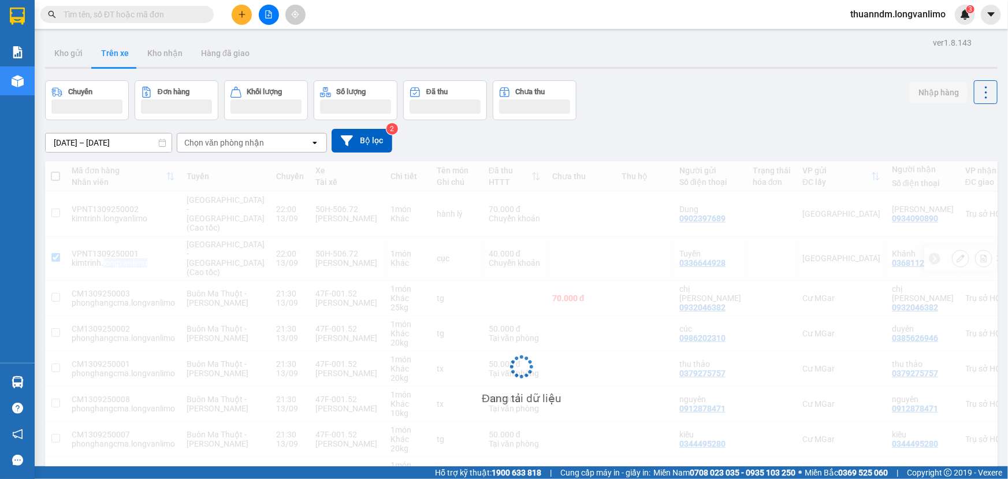
checkbox input "false"
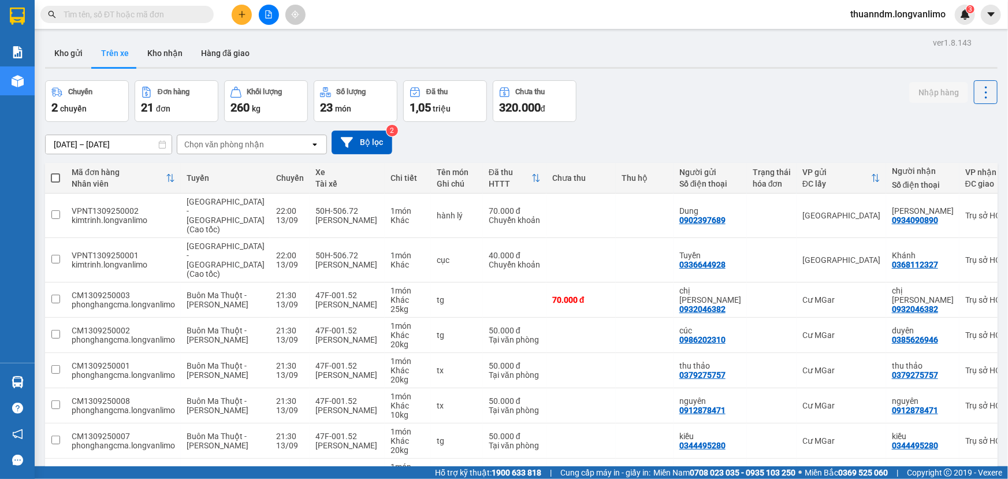
click at [660, 78] on div "ver 1.8.143 Kho gửi Trên xe Kho nhận Hàng đã giao Chuyến 2 chuyến Đơn hàng 21 đ…" at bounding box center [521, 316] width 962 height 562
click at [738, 112] on div "Chuyến 2 chuyến Đơn hàng 21 đơn Khối lượng 260 kg Số lượng 23 món Đã thu 1,05 t…" at bounding box center [521, 101] width 953 height 42
click at [307, 142] on div "Chọn văn phòng nhận" at bounding box center [243, 144] width 133 height 18
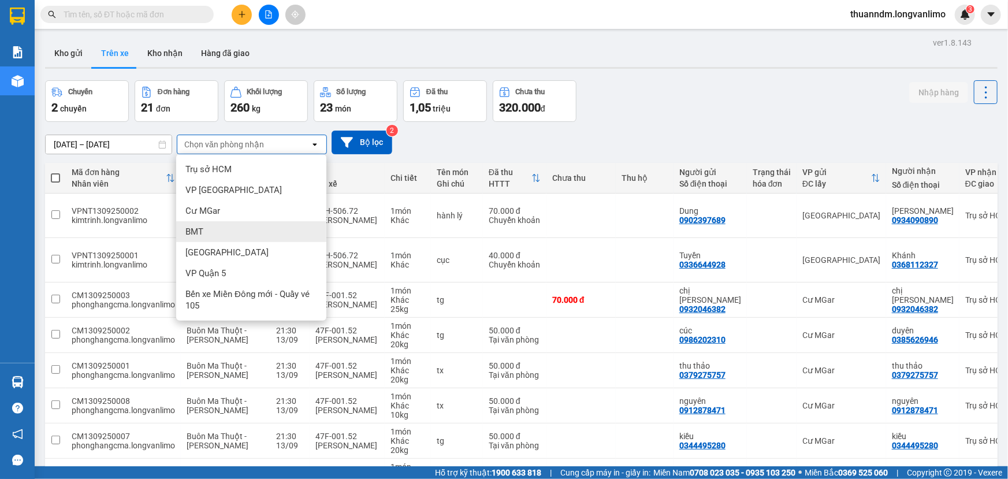
click at [229, 236] on div "BMT" at bounding box center [251, 231] width 150 height 21
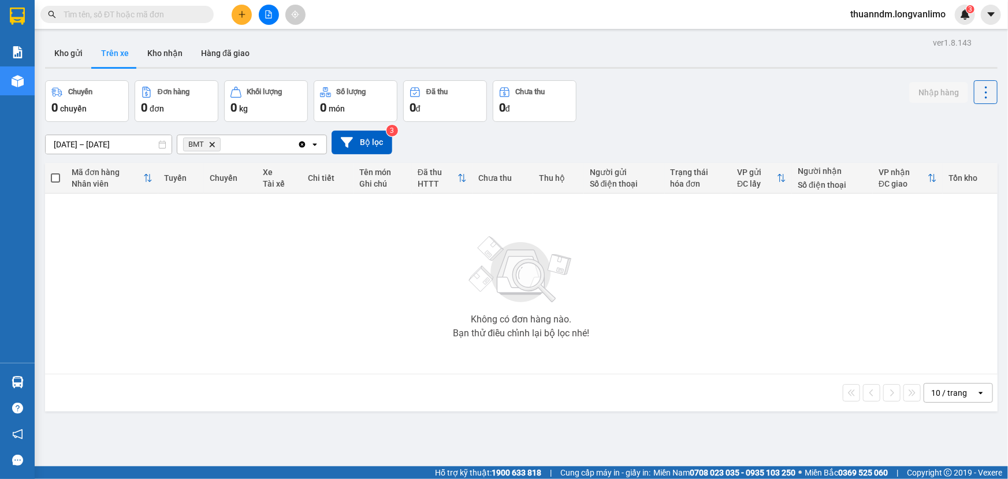
click at [216, 144] on span "BMT Delete" at bounding box center [202, 144] width 38 height 14
click at [211, 144] on icon "BMT, close by backspace" at bounding box center [212, 144] width 5 height 5
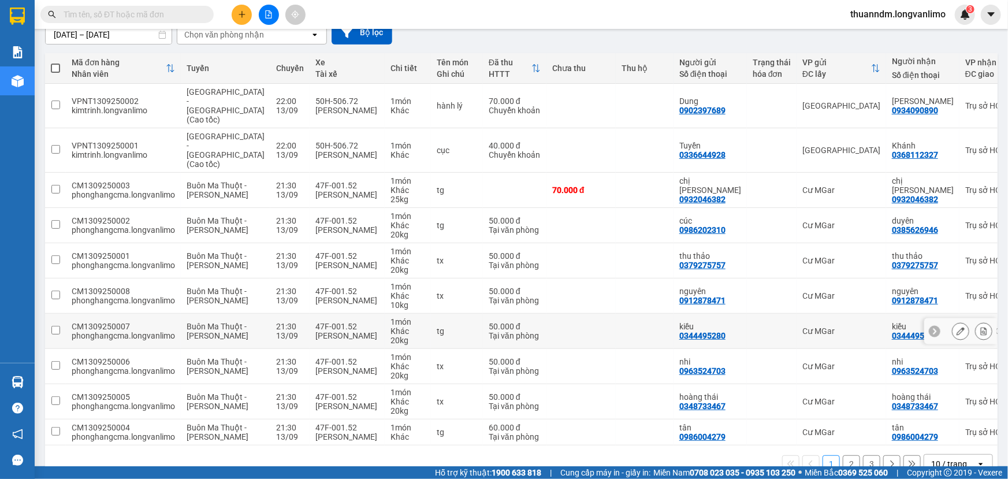
scroll to position [130, 0]
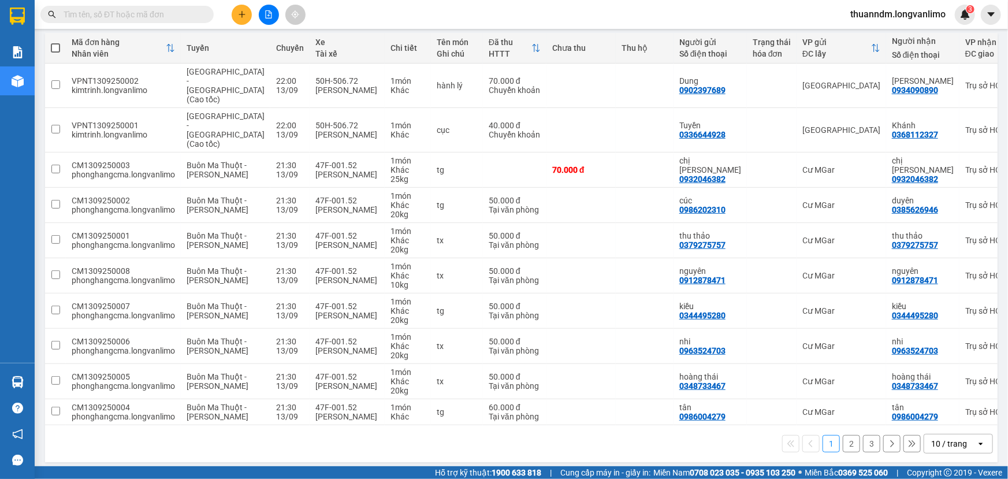
click at [845, 439] on button "2" at bounding box center [851, 443] width 17 height 17
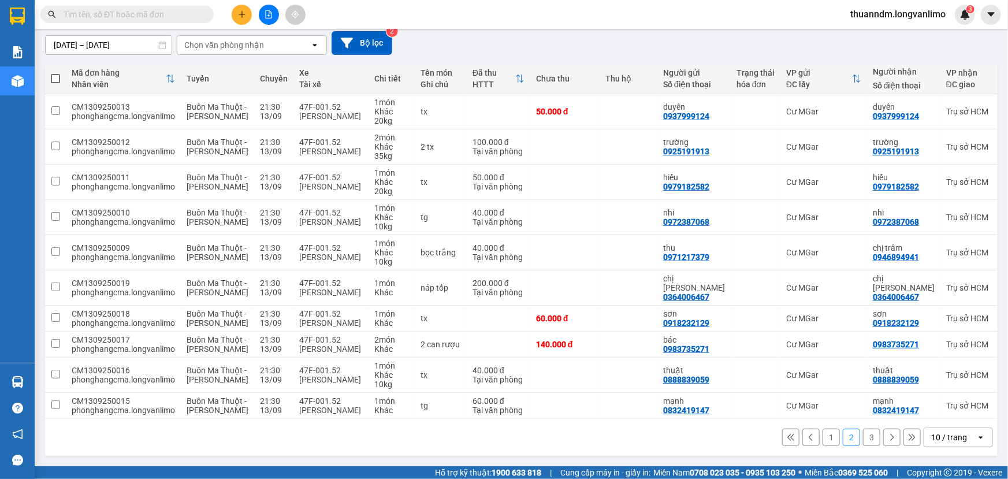
click at [863, 438] on button "3" at bounding box center [871, 437] width 17 height 17
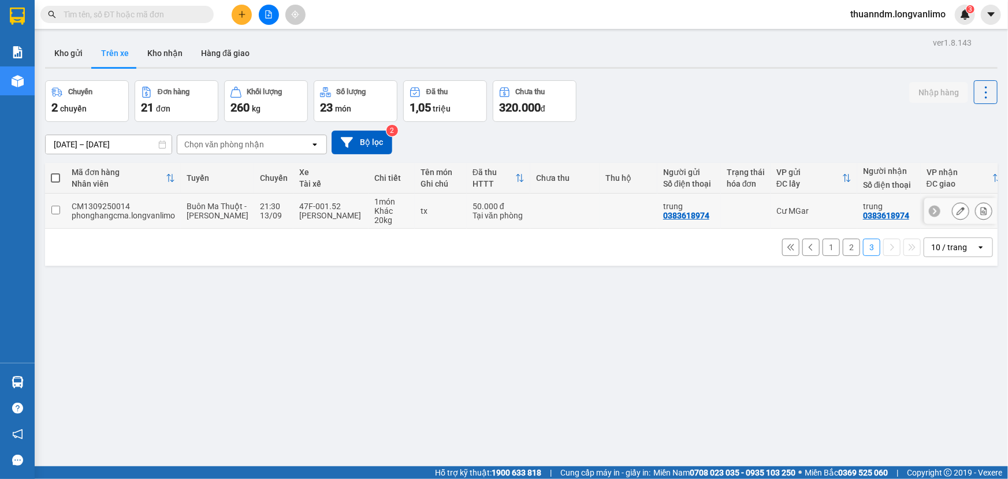
scroll to position [0, 0]
click at [87, 61] on button "Kho gửi" at bounding box center [68, 53] width 47 height 28
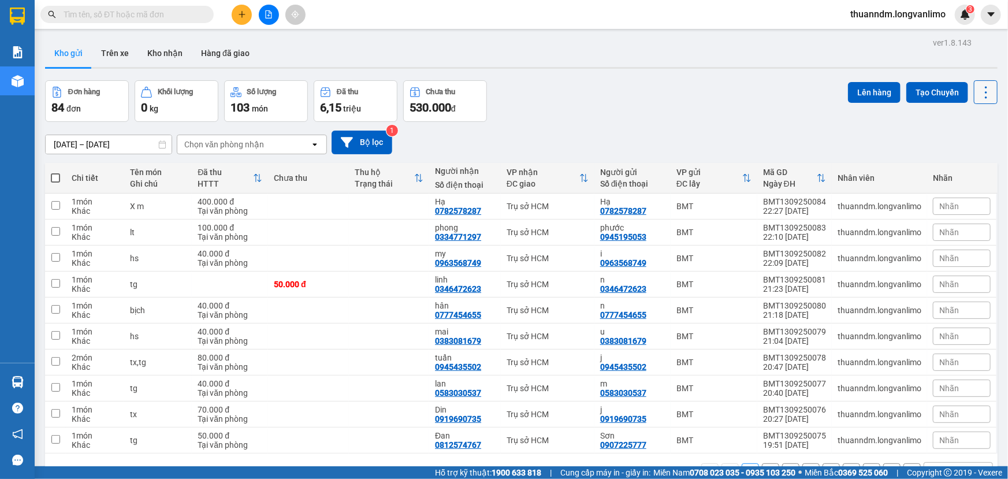
click at [983, 92] on icon at bounding box center [986, 92] width 16 height 16
click at [711, 106] on div "Đơn hàng 84 đơn Khối lượng 0 kg Số lượng 103 món Đã thu 6,15 triệu Chưa thu 530…" at bounding box center [521, 101] width 953 height 42
click at [238, 18] on icon "plus" at bounding box center [242, 14] width 8 height 8
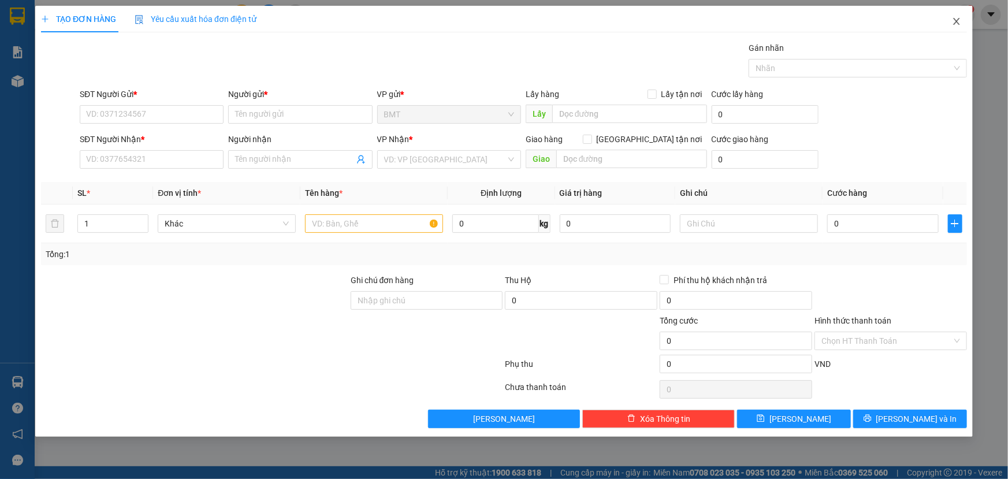
click at [950, 17] on span "Close" at bounding box center [956, 22] width 32 height 32
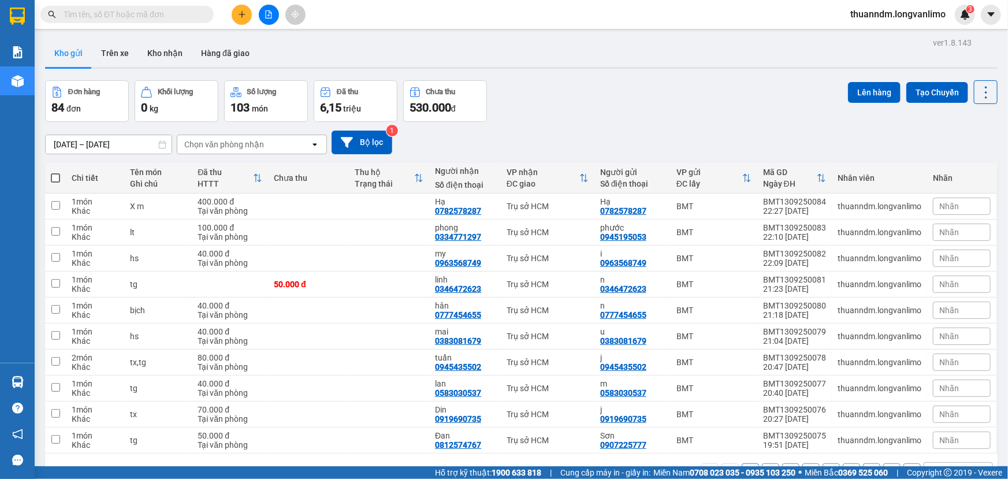
click at [114, 6] on span at bounding box center [126, 14] width 173 height 17
click at [120, 16] on input "text" at bounding box center [132, 14] width 136 height 13
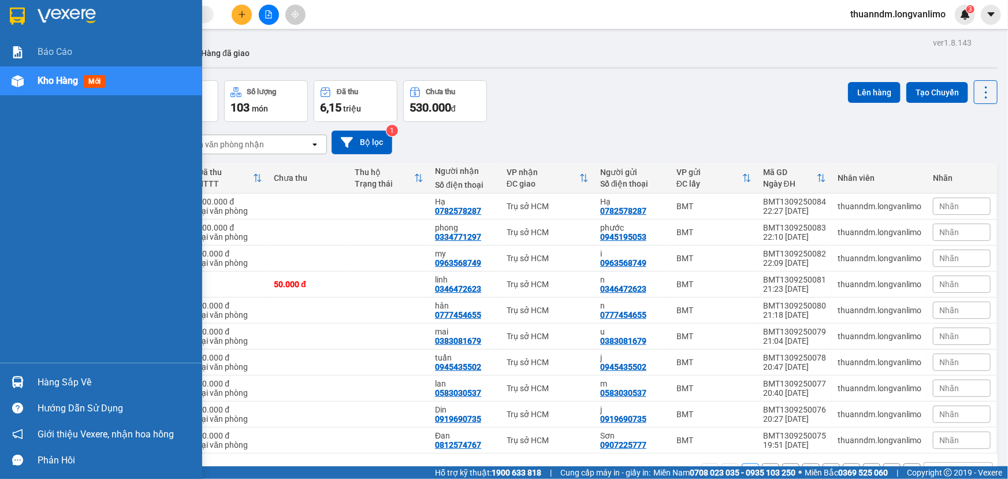
click at [21, 10] on img at bounding box center [17, 16] width 15 height 17
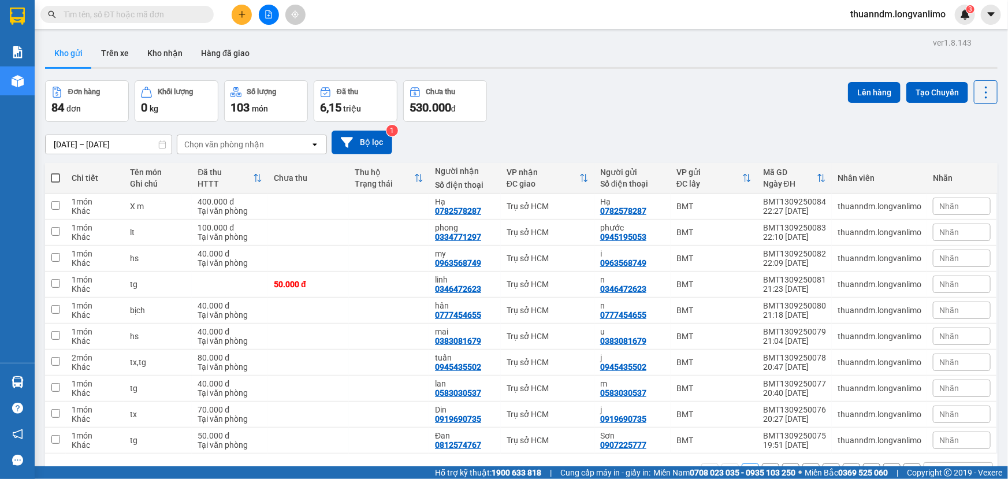
click at [100, 96] on div "Đơn hàng" at bounding box center [84, 92] width 32 height 8
click at [214, 139] on div "Chọn văn phòng nhận" at bounding box center [224, 145] width 80 height 12
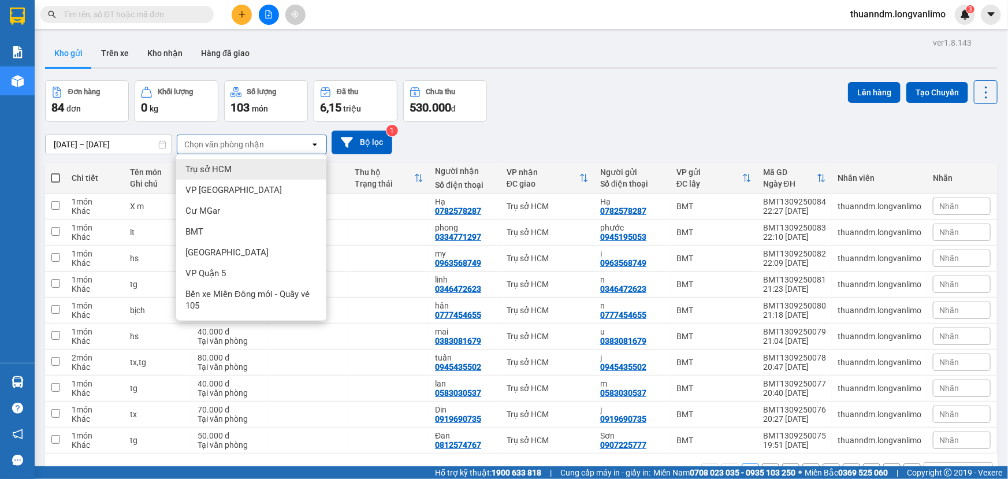
click at [215, 165] on span "Trụ sở HCM" at bounding box center [208, 169] width 46 height 12
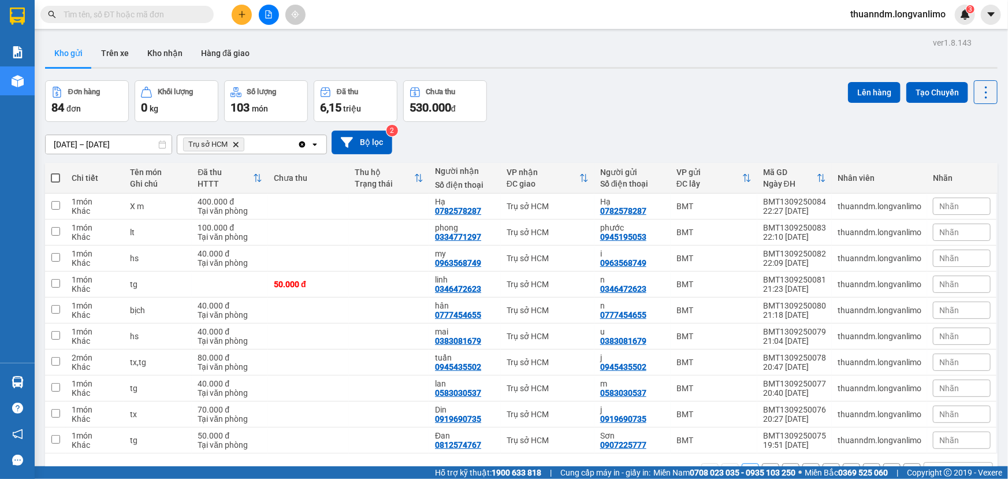
click at [234, 147] on icon "Trụ sở HCM, close by backspace" at bounding box center [235, 144] width 5 height 5
click at [995, 16] on icon "caret-down" at bounding box center [991, 14] width 10 height 10
click at [705, 64] on div "Kho gửi Trên xe Kho nhận Hàng đã giao" at bounding box center [521, 54] width 953 height 31
click at [174, 6] on span at bounding box center [126, 14] width 173 height 17
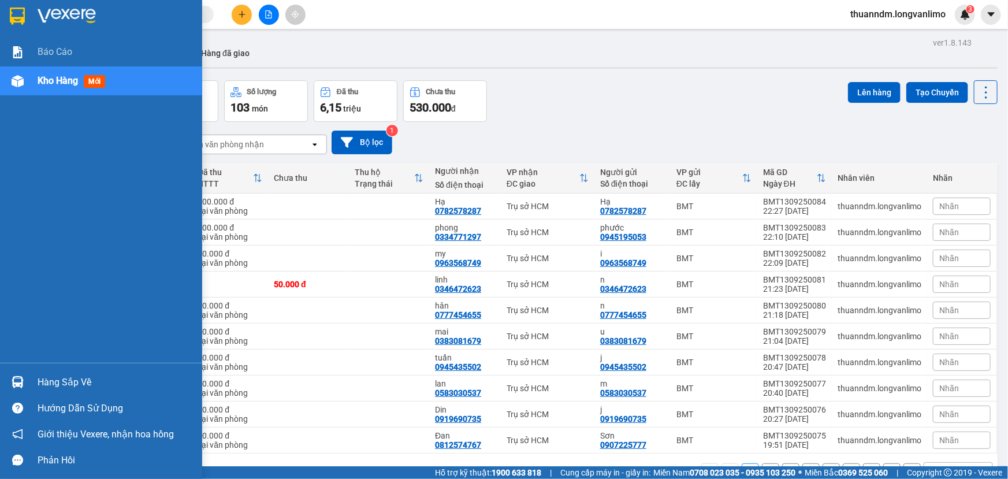
click at [68, 390] on div "Hàng sắp về" at bounding box center [116, 382] width 156 height 17
